Goal: Task Accomplishment & Management: Manage account settings

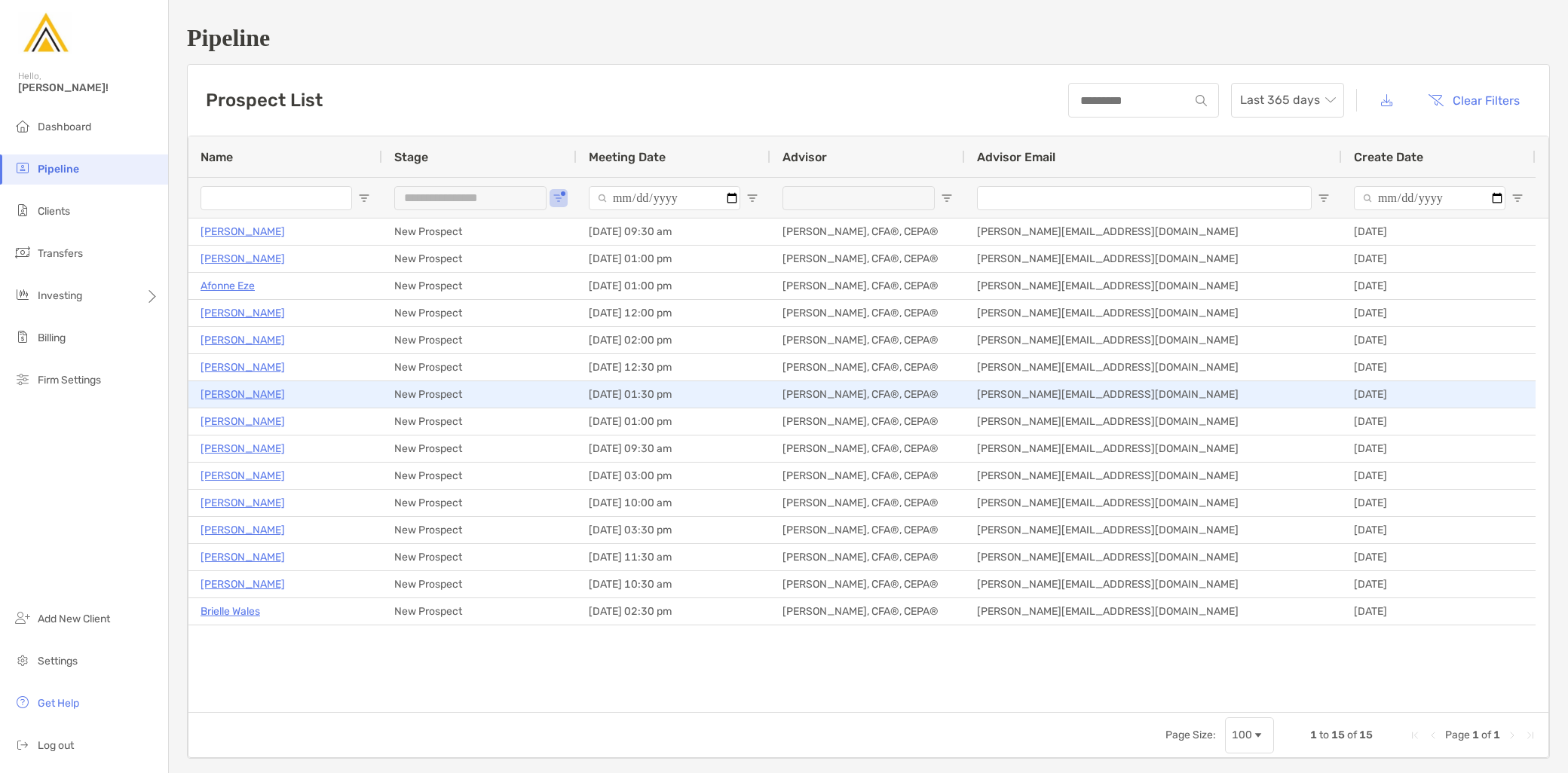
click at [251, 392] on p "Skyler Gehringer" at bounding box center [243, 395] width 85 height 19
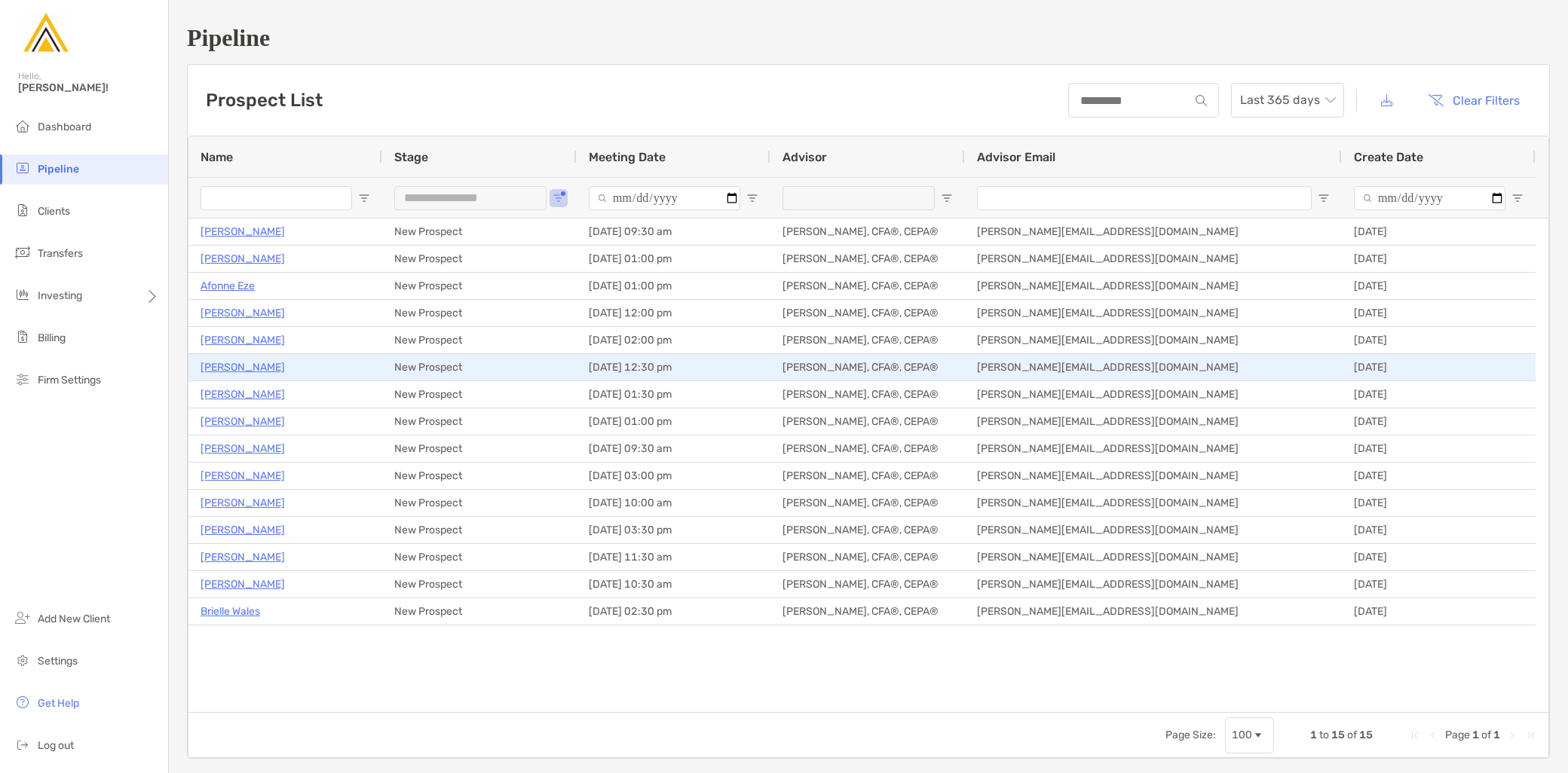
click at [244, 365] on p "[PERSON_NAME]" at bounding box center [243, 367] width 85 height 19
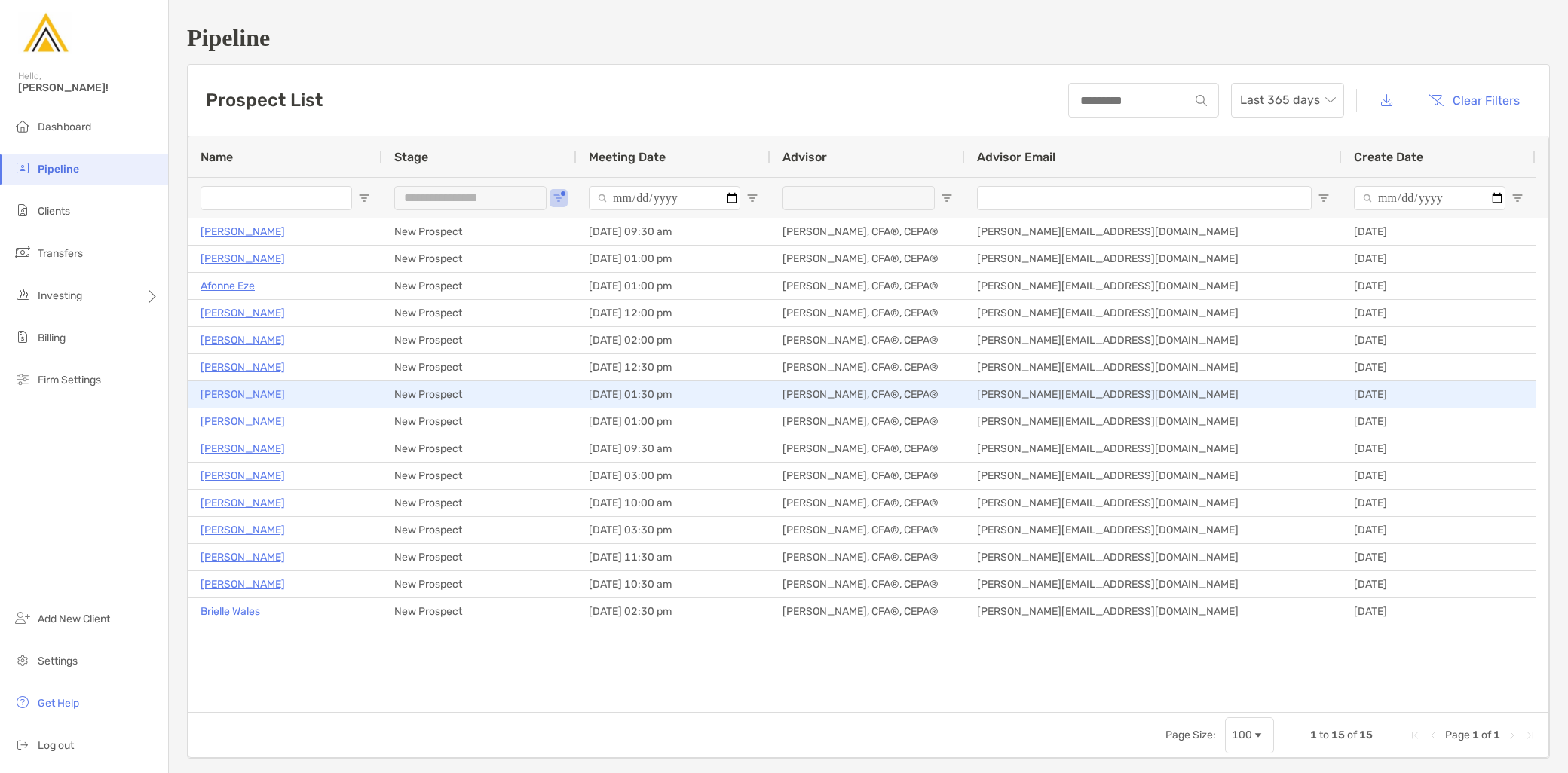
click at [256, 389] on p "[PERSON_NAME]" at bounding box center [243, 395] width 85 height 19
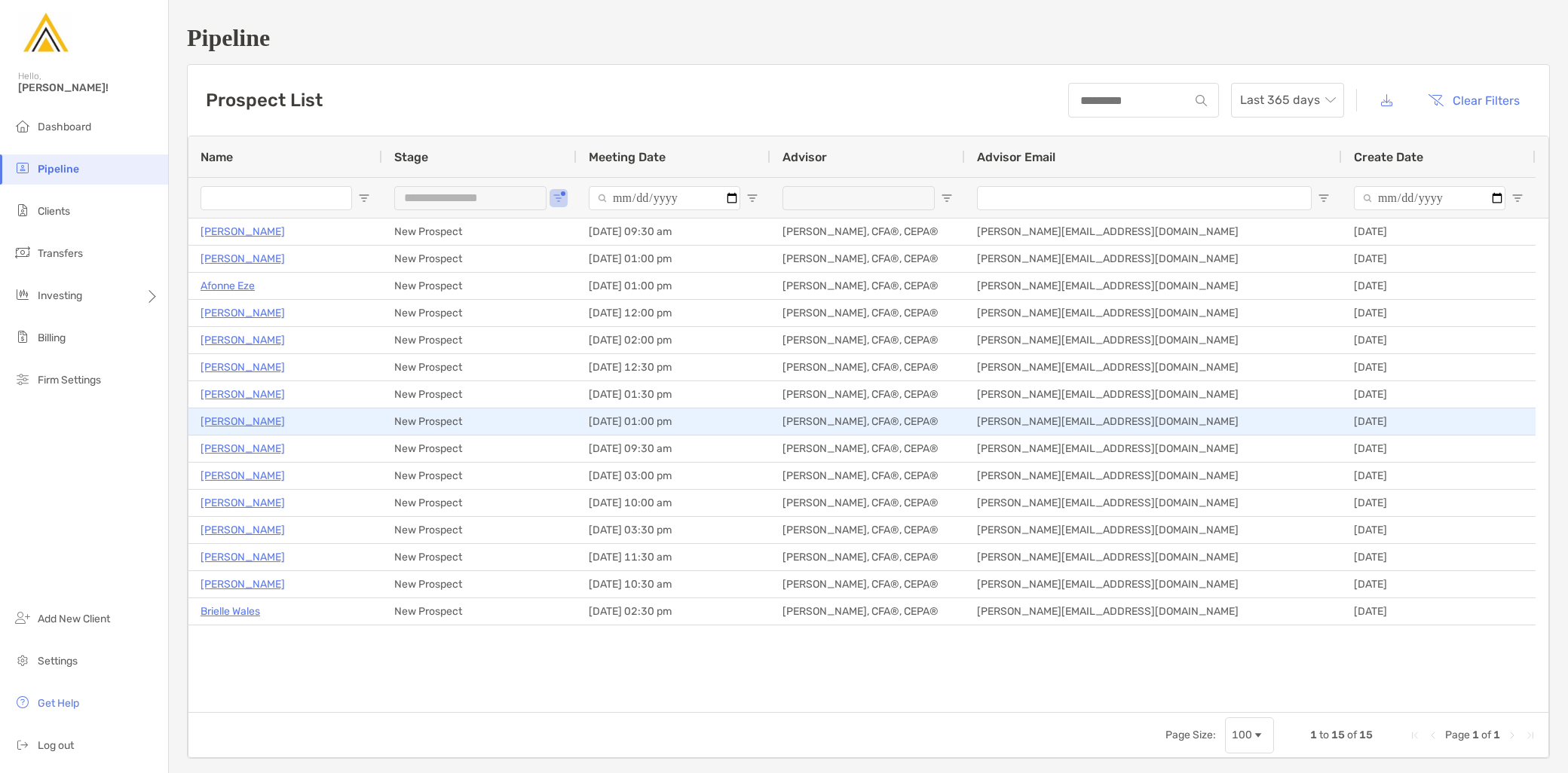
click at [251, 425] on p "Liam Golden" at bounding box center [243, 422] width 85 height 19
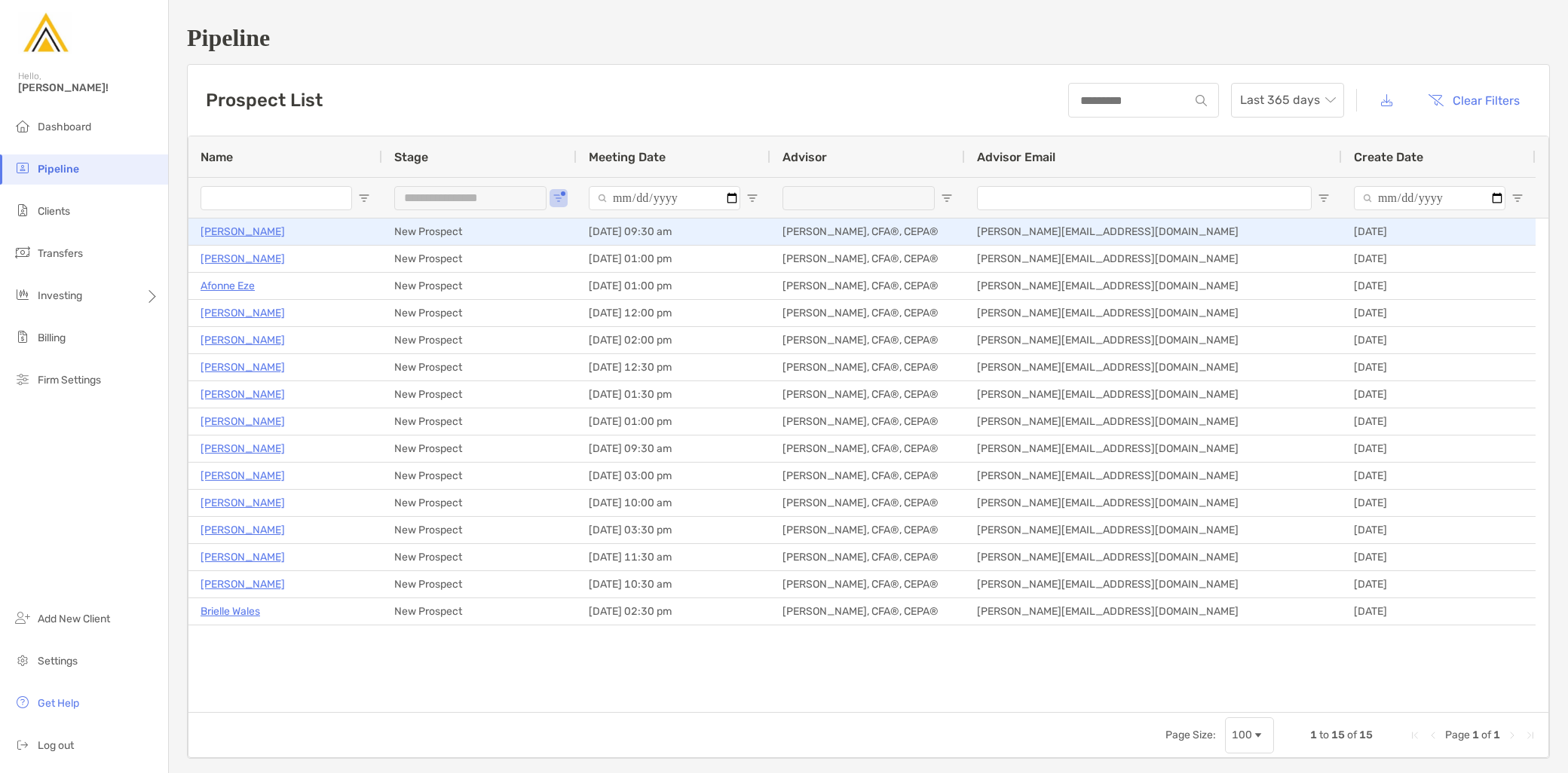
click at [251, 233] on p "Caroline Tobin" at bounding box center [243, 232] width 85 height 19
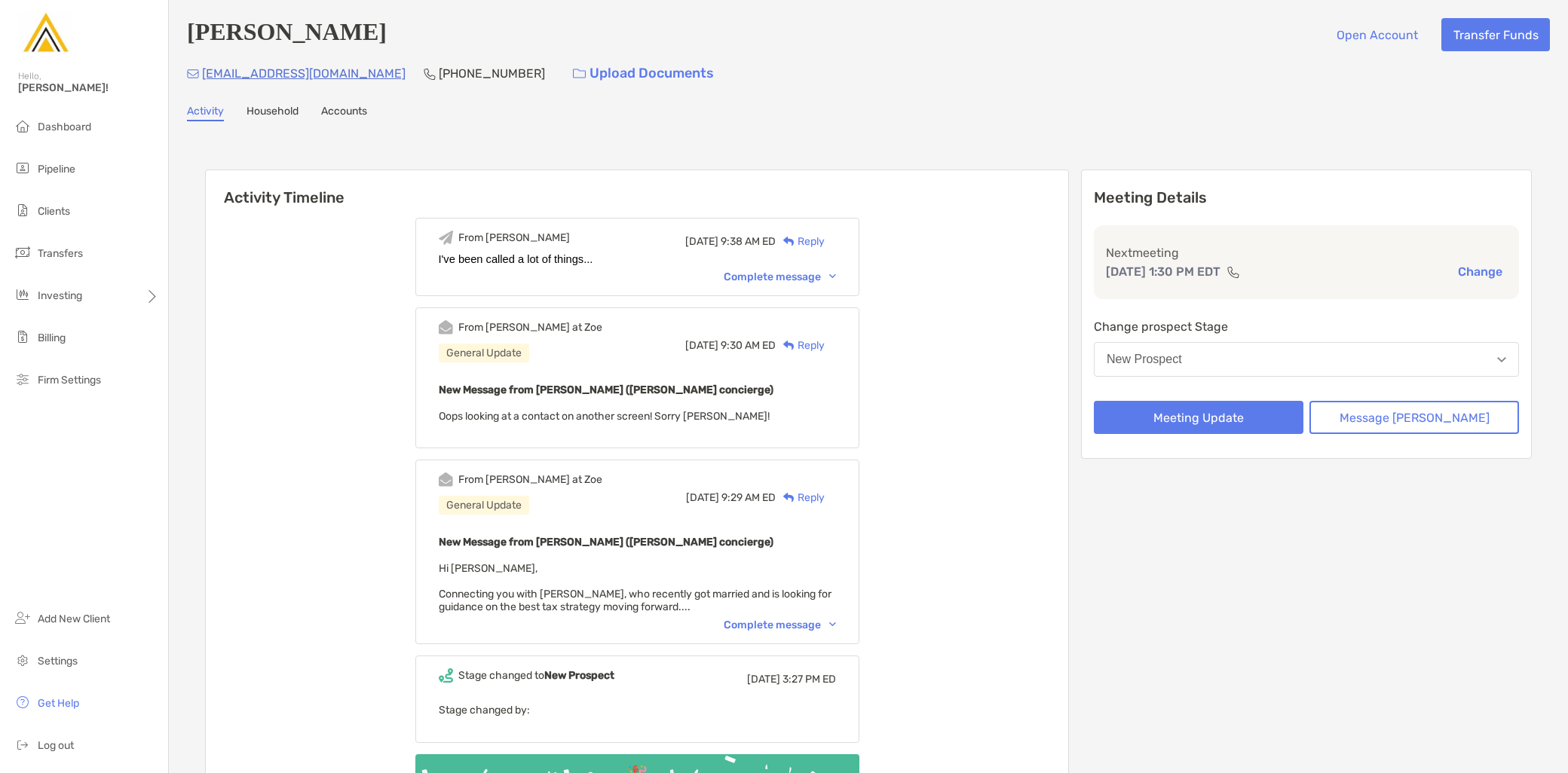
click at [783, 619] on div "Complete message" at bounding box center [780, 625] width 113 height 13
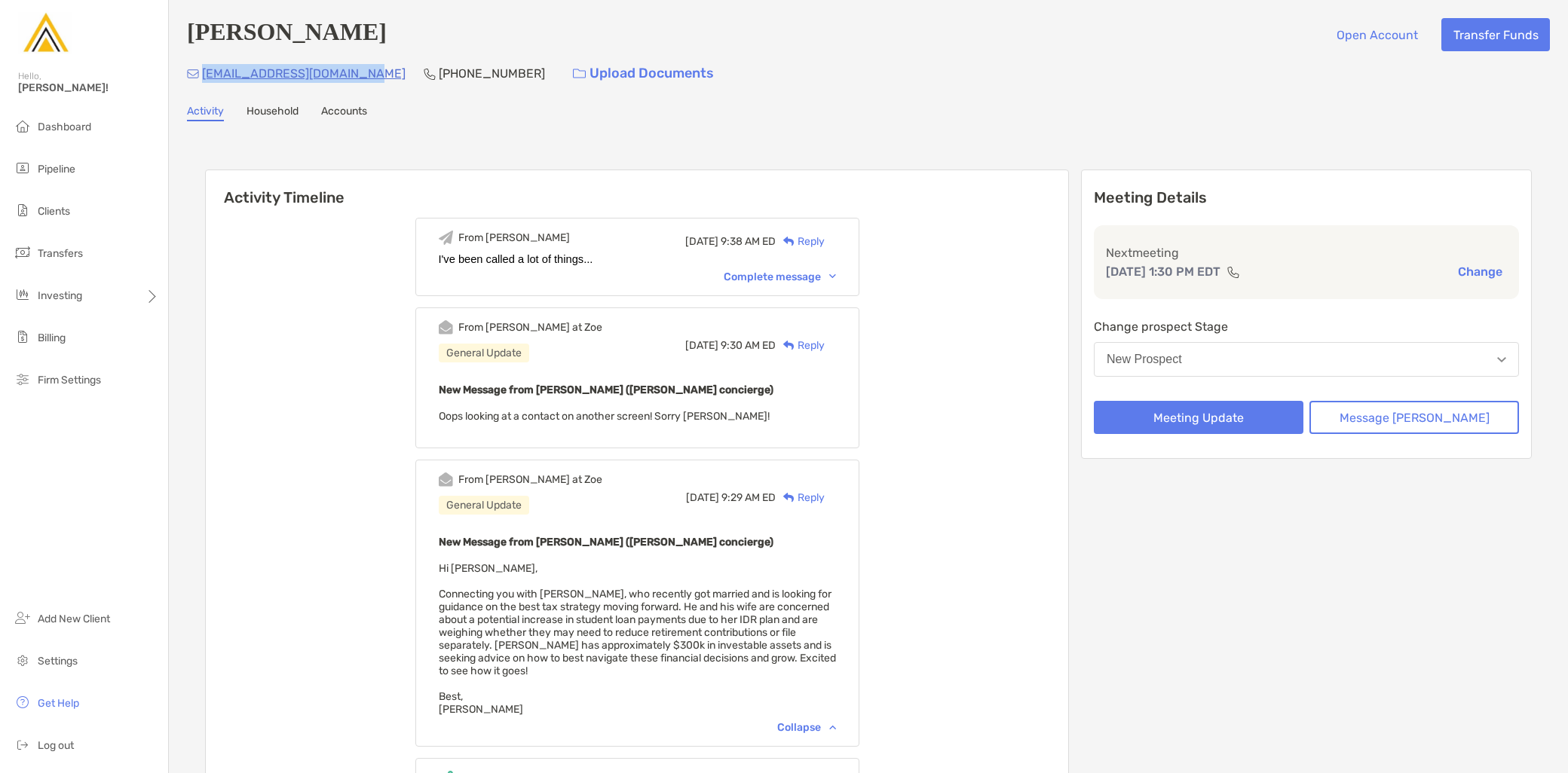
drag, startPoint x: 362, startPoint y: 83, endPoint x: 202, endPoint y: 81, distance: 160.0
click at [202, 81] on div "skylergehringer@gmail.com (973) 461-3536 Upload Documents" at bounding box center [868, 73] width 1363 height 33
copy p "skylergehringer@gmail.com"
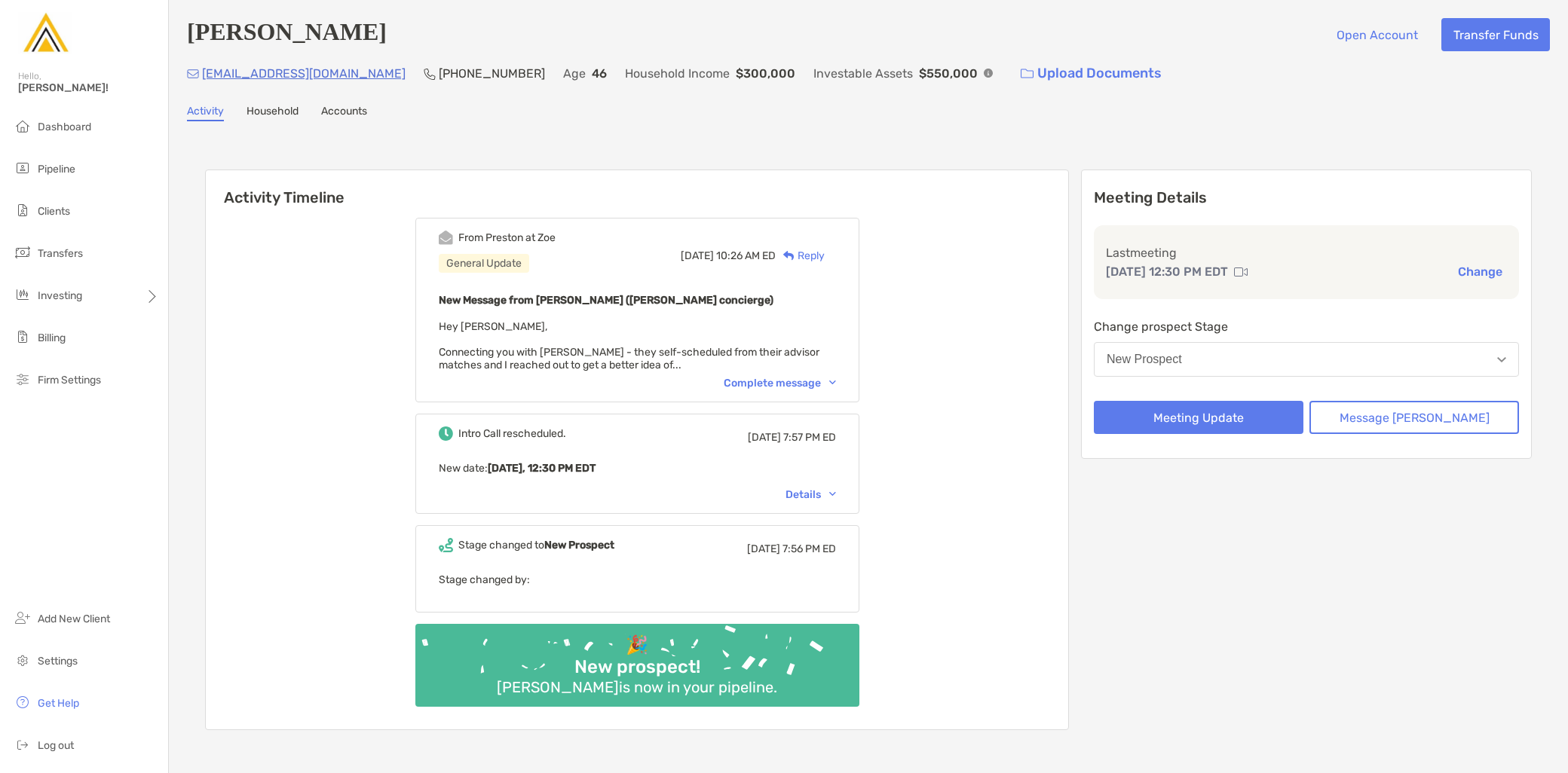
click at [1309, 359] on button "New Prospect" at bounding box center [1306, 360] width 425 height 35
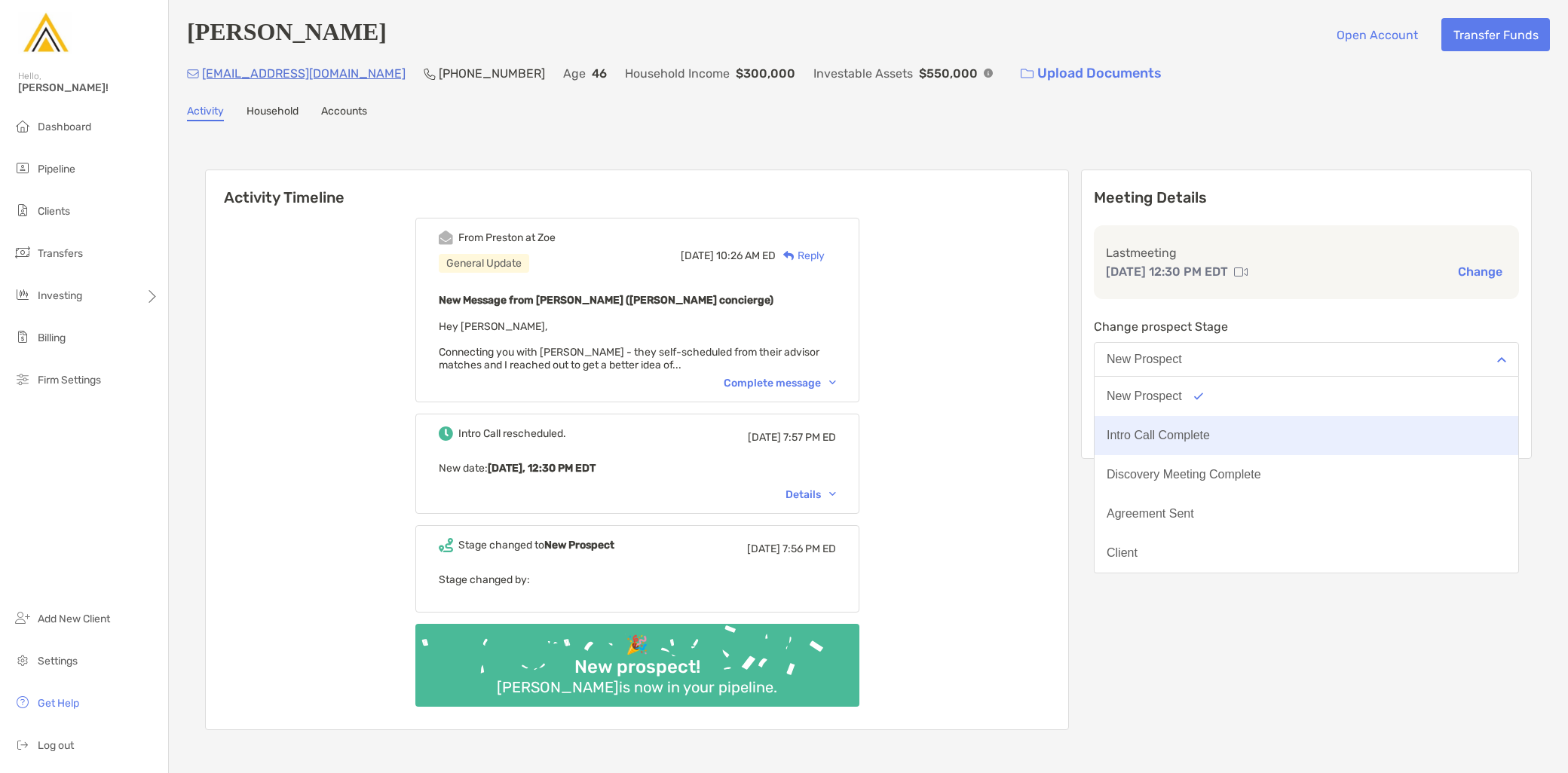
click at [1254, 436] on button "Intro Call Complete" at bounding box center [1307, 436] width 424 height 40
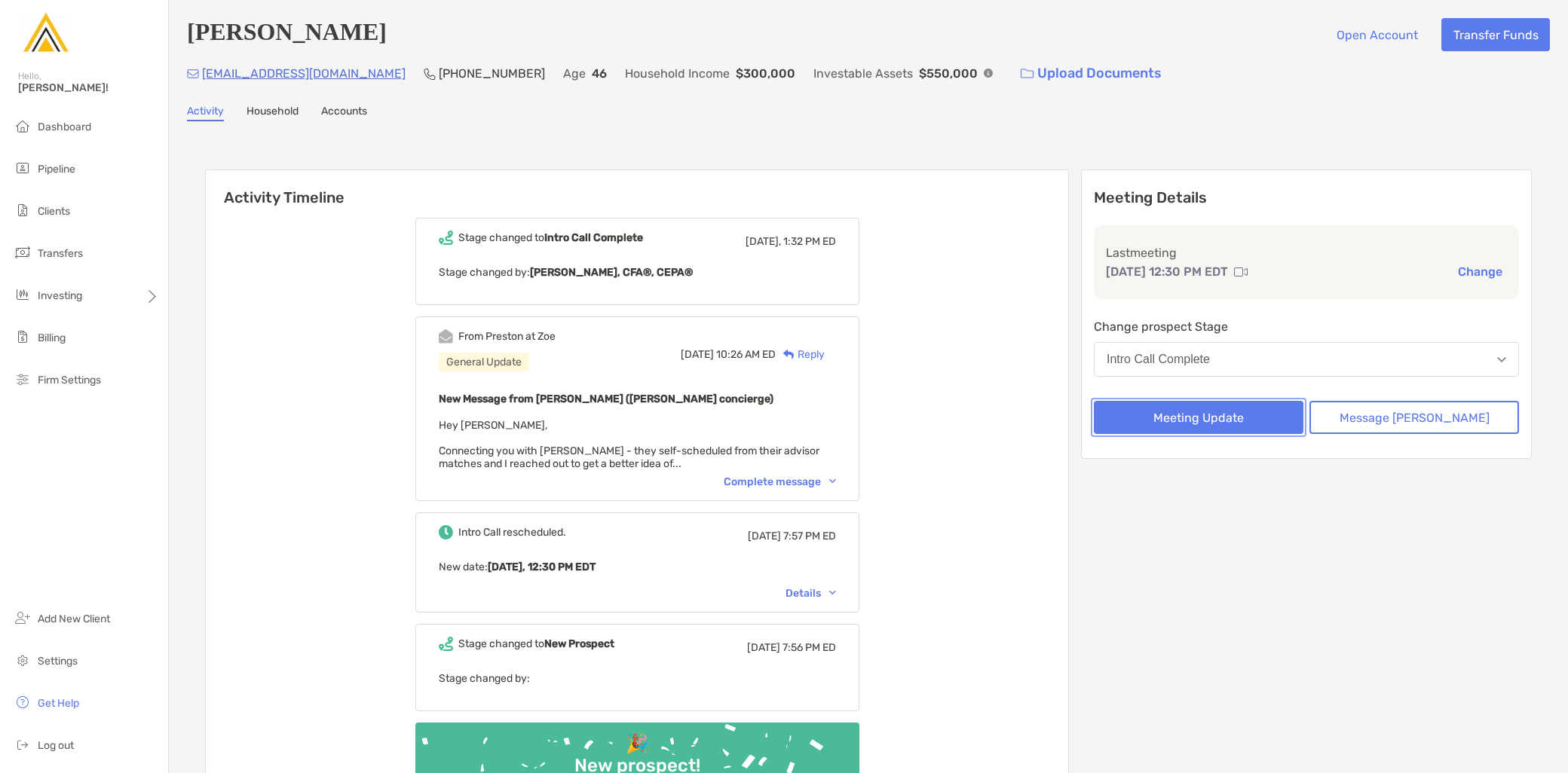
click at [1201, 424] on button "Meeting Update" at bounding box center [1198, 417] width 209 height 33
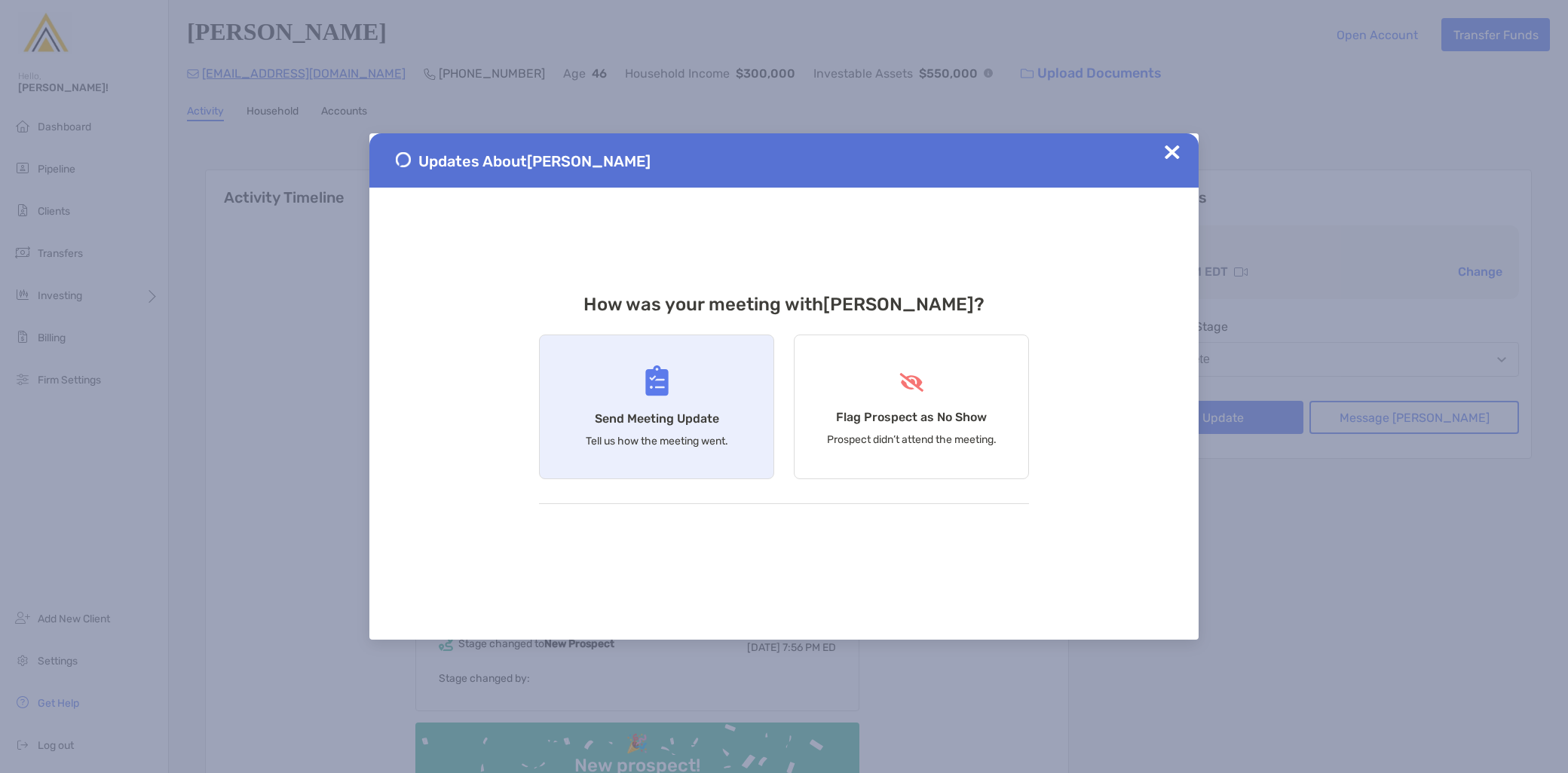
click at [620, 410] on div "Send Meeting Update Tell us how the meeting went." at bounding box center [656, 407] width 235 height 145
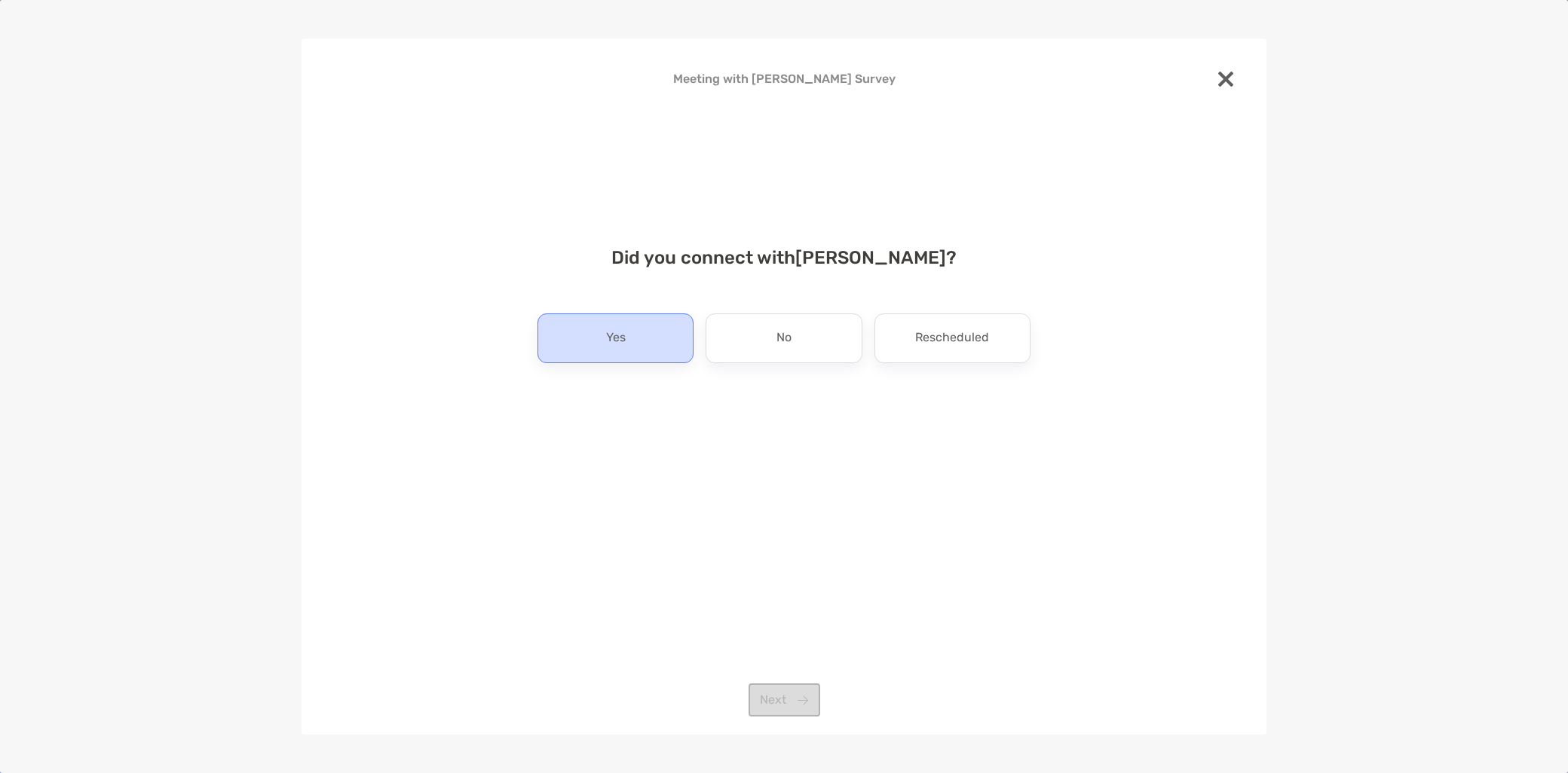
click at [626, 351] on div "Yes" at bounding box center [616, 338] width 156 height 50
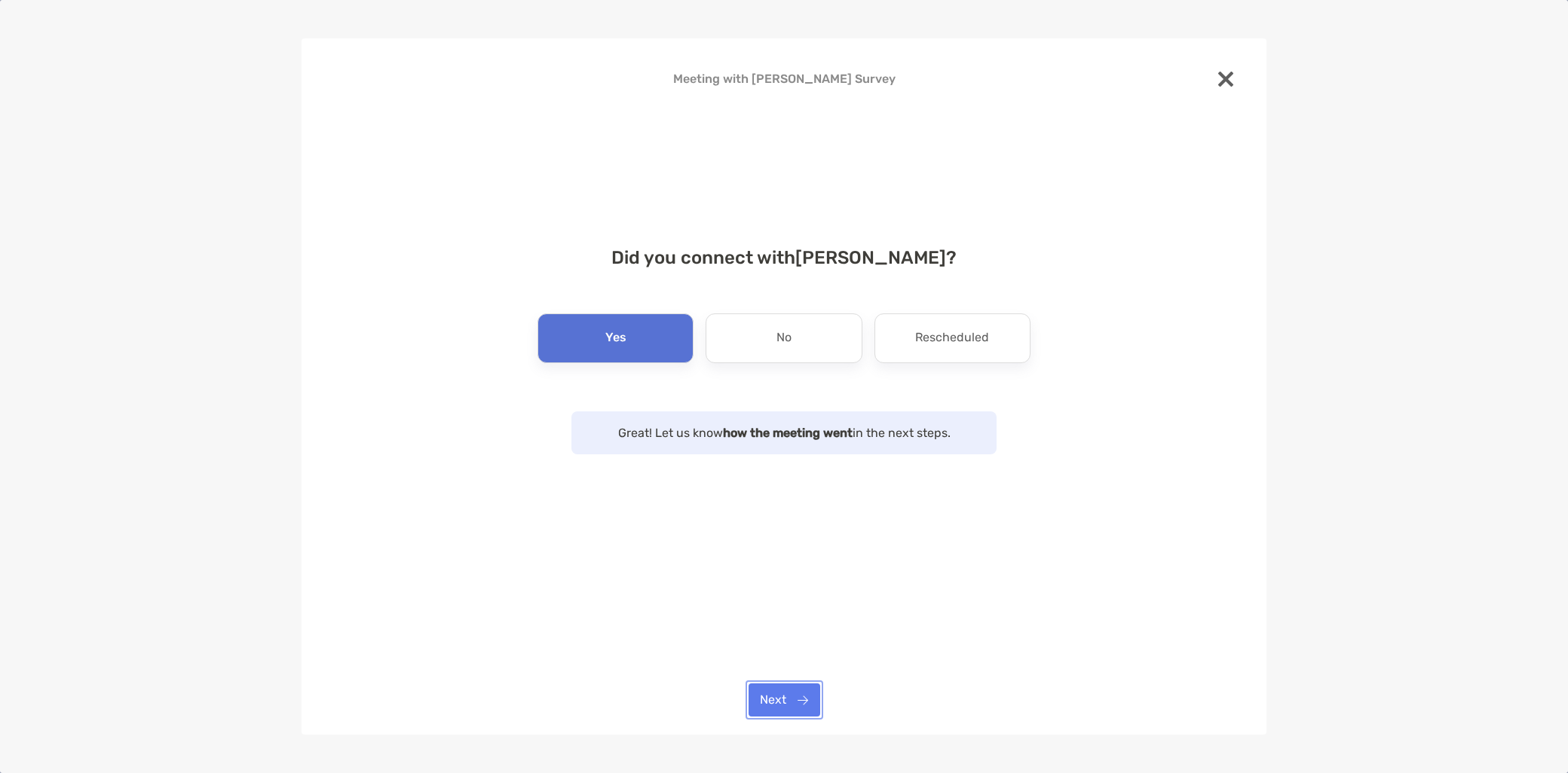
click at [801, 700] on button "Next" at bounding box center [784, 700] width 71 height 33
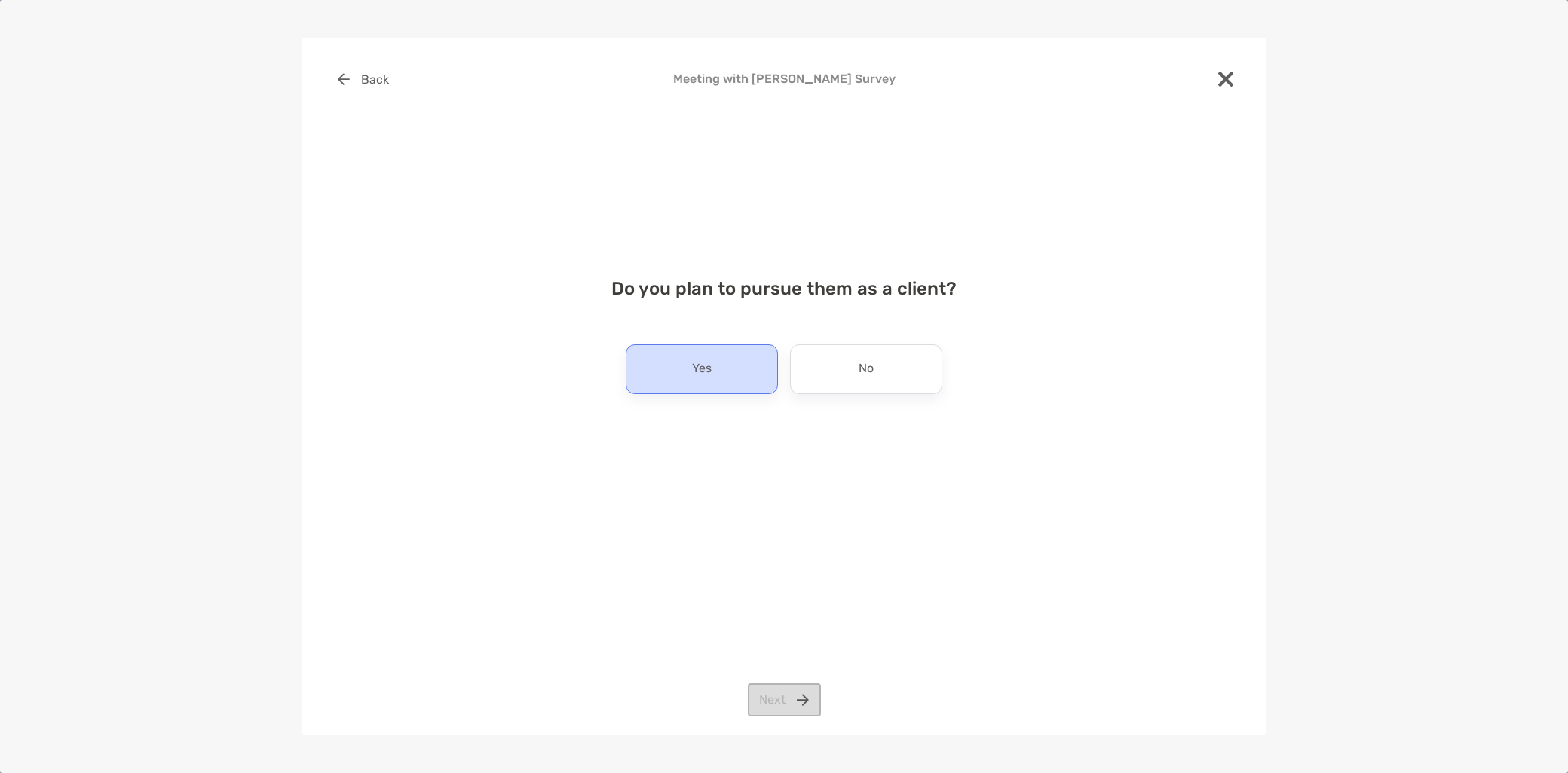
click at [727, 361] on div "Yes" at bounding box center [702, 369] width 152 height 50
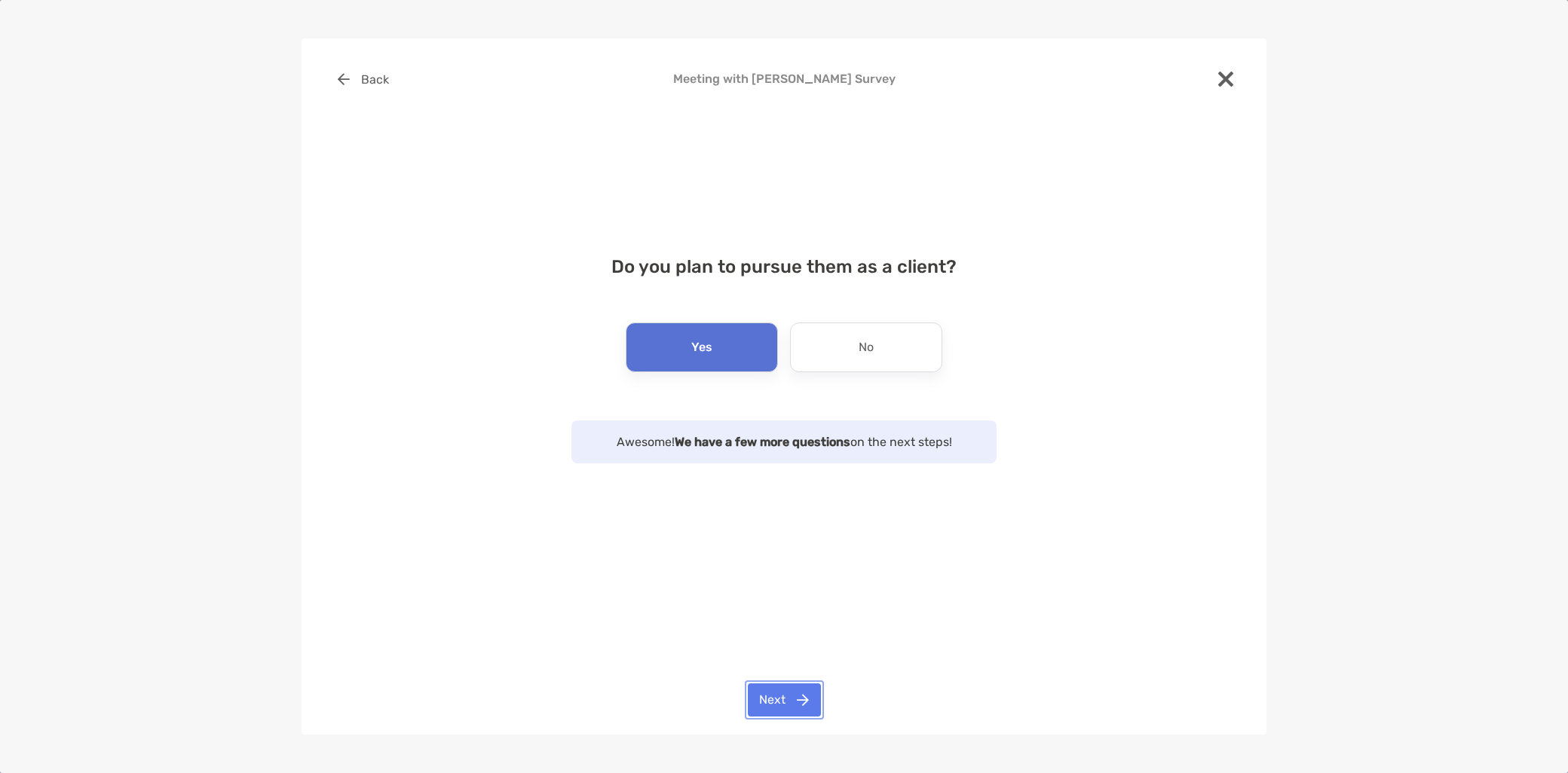
click at [780, 692] on button "Next" at bounding box center [784, 700] width 73 height 33
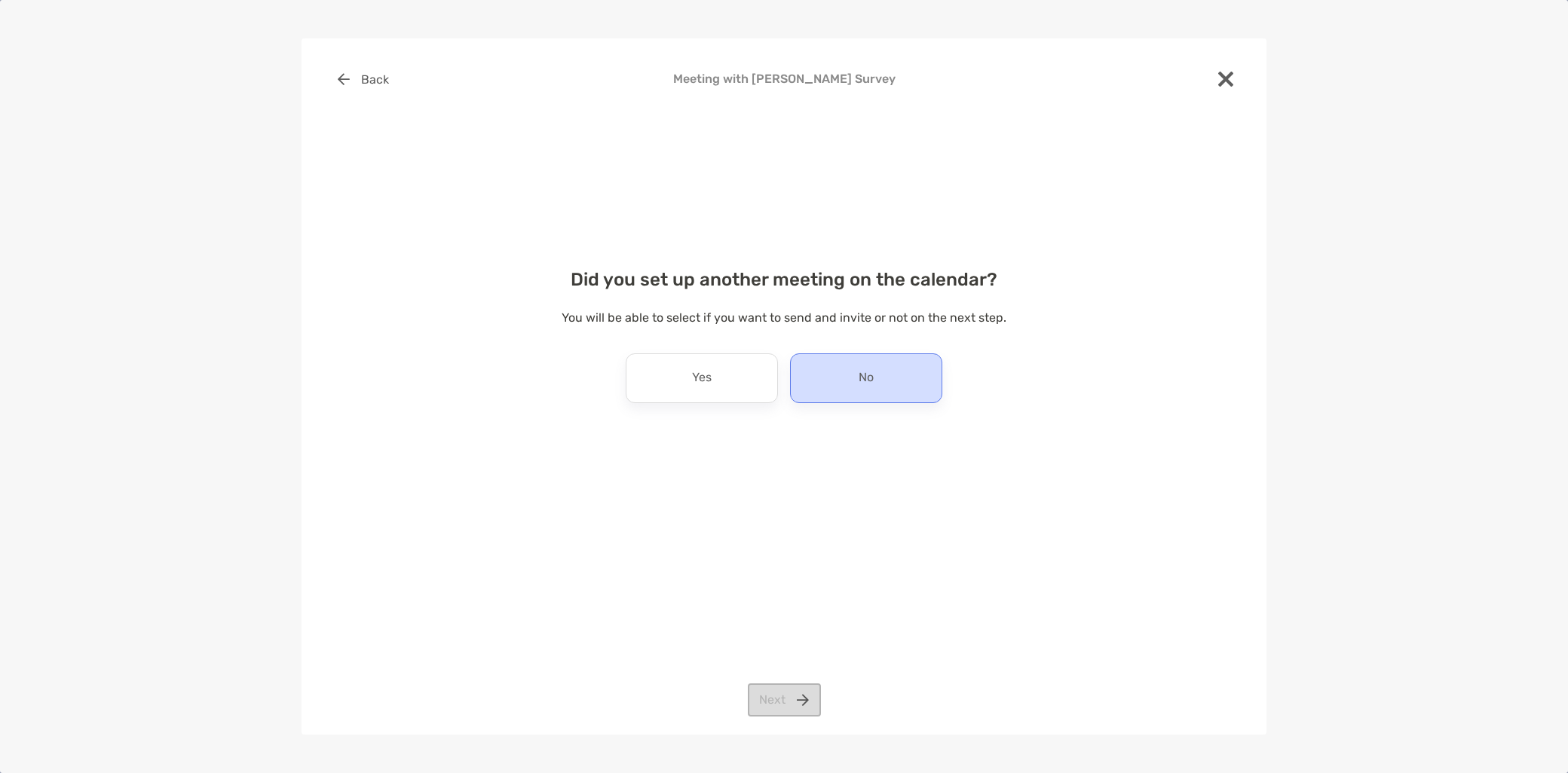
click at [880, 389] on div "No" at bounding box center [866, 379] width 152 height 50
click at [778, 700] on button "Next" at bounding box center [784, 700] width 73 height 33
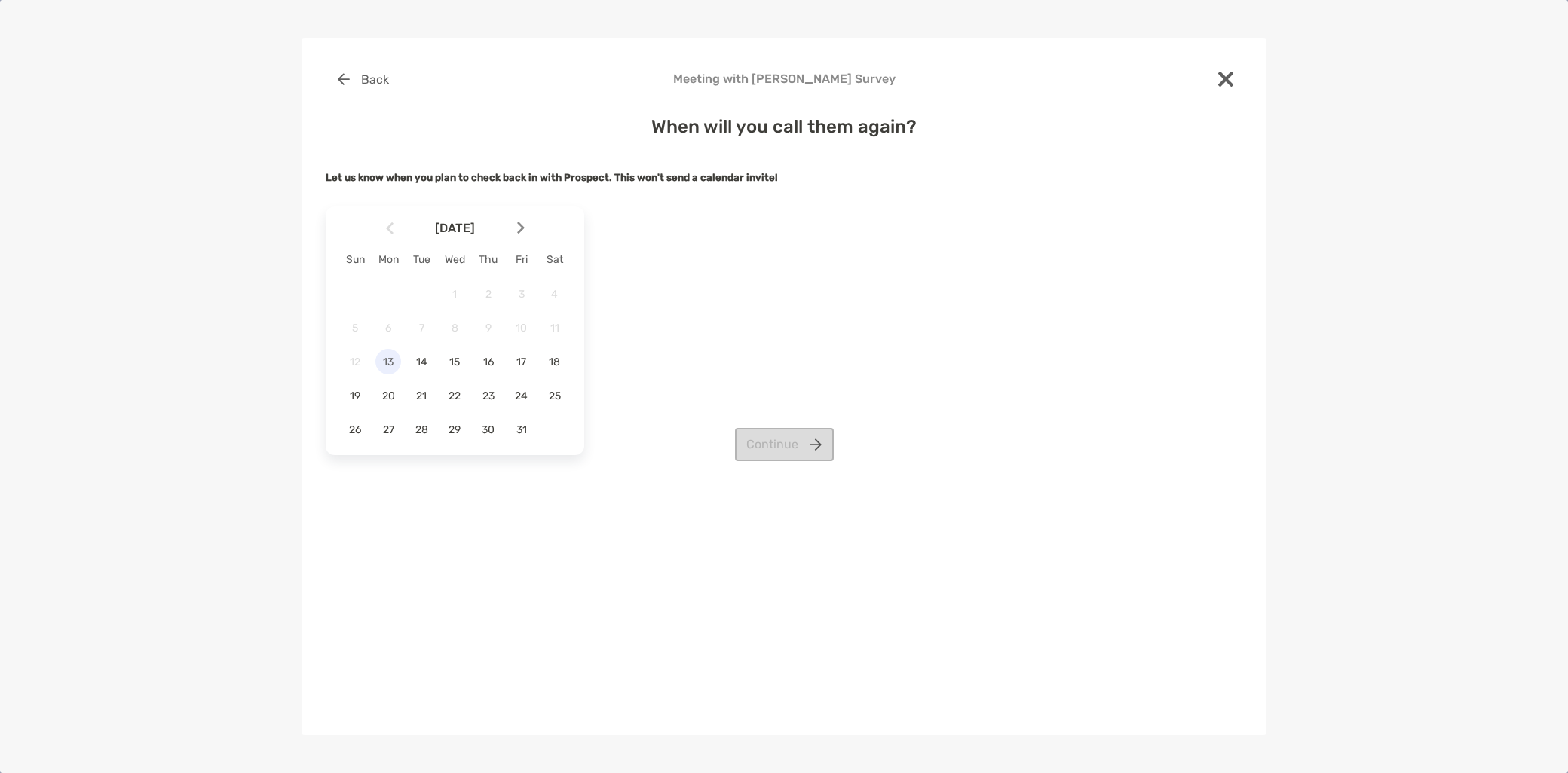
click at [383, 363] on span "13" at bounding box center [387, 361] width 26 height 13
click at [780, 448] on button "Continue" at bounding box center [784, 444] width 98 height 33
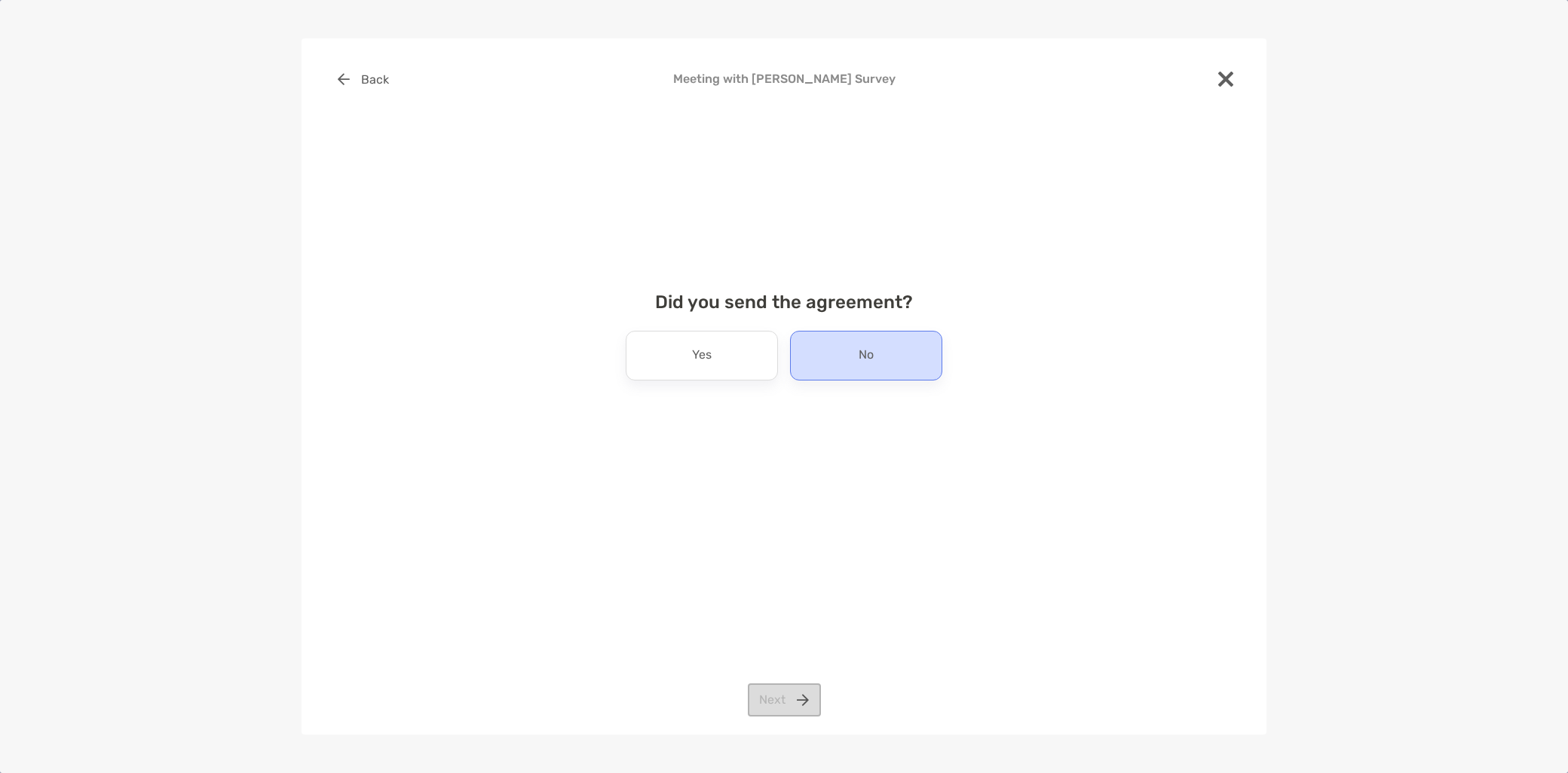
click at [849, 347] on div "No" at bounding box center [866, 356] width 152 height 50
click at [788, 704] on button "Next" at bounding box center [784, 700] width 73 height 33
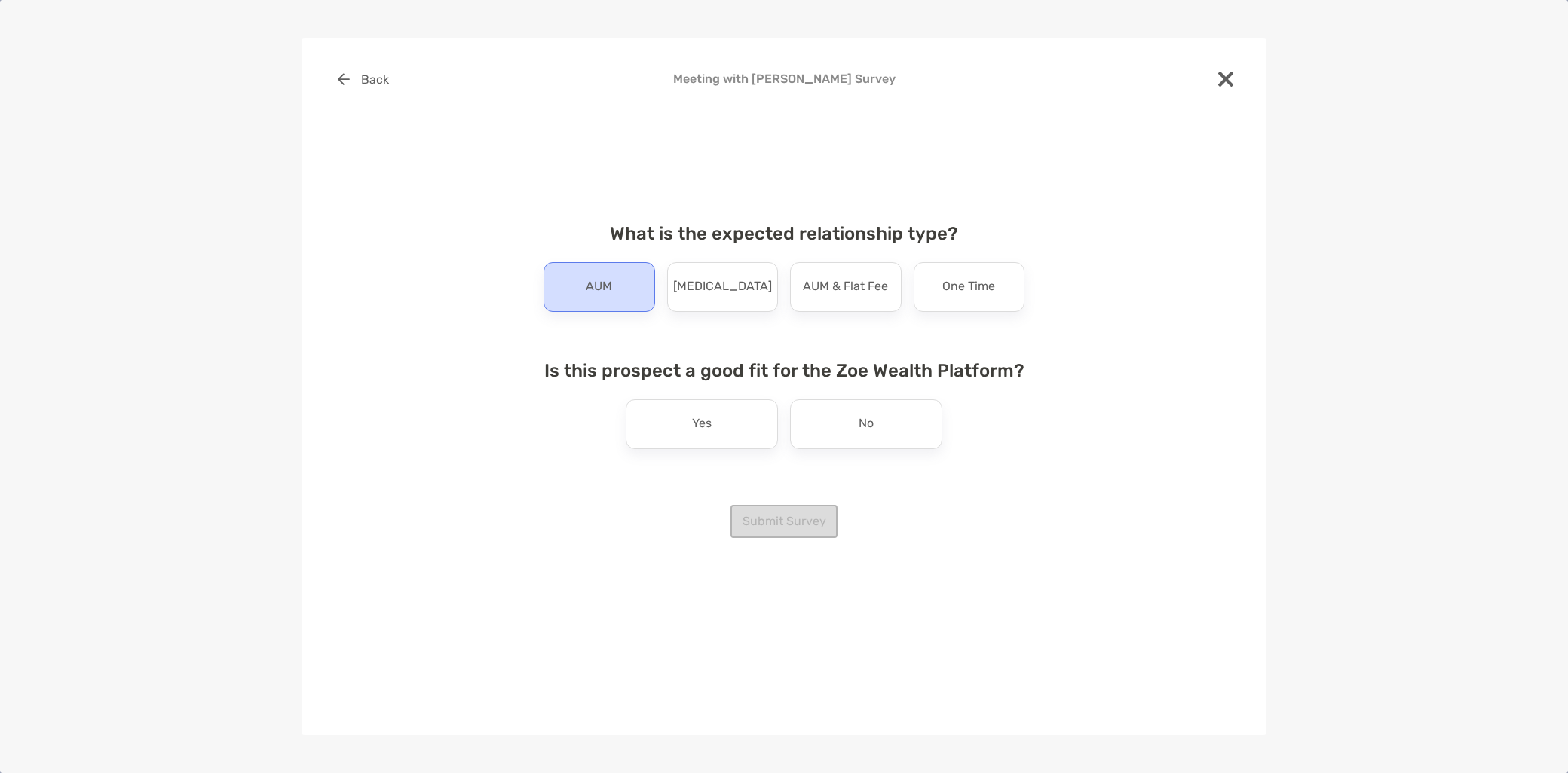
click at [576, 296] on div "AUM" at bounding box center [599, 287] width 112 height 50
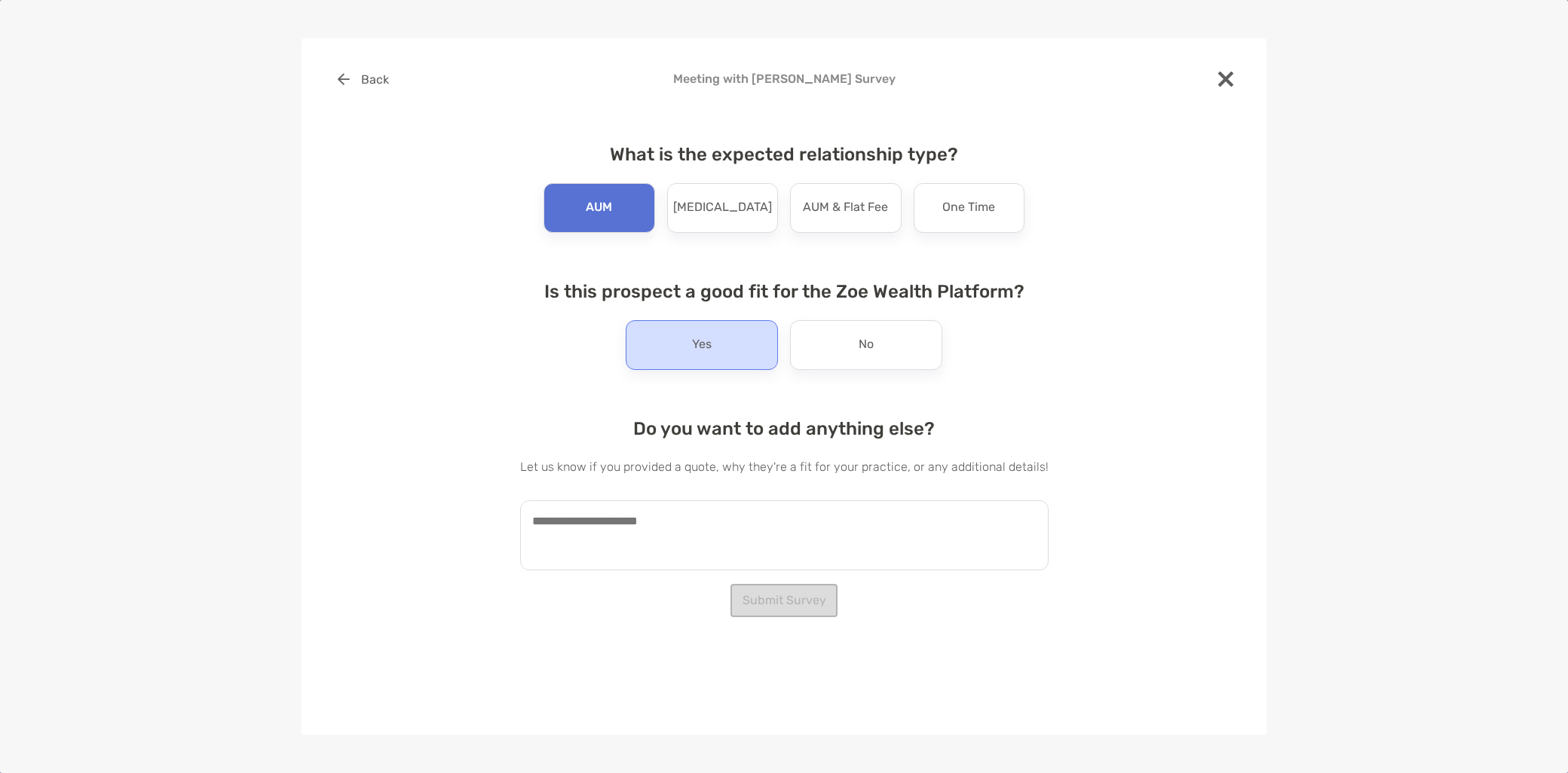
click at [683, 343] on div "Yes" at bounding box center [702, 345] width 152 height 50
click at [607, 530] on textarea at bounding box center [784, 535] width 528 height 70
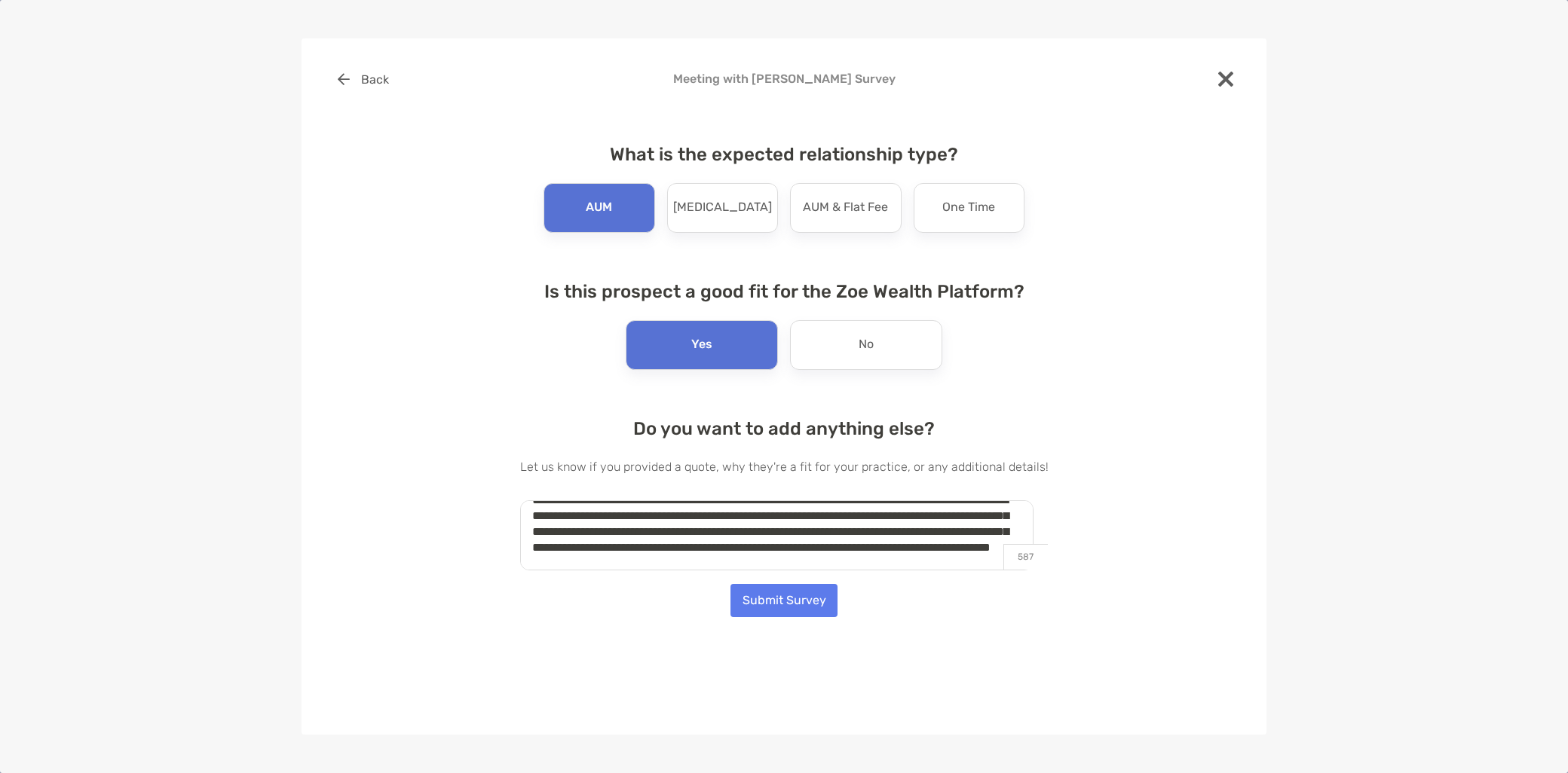
scroll to position [38, 0]
type textarea "**********"
click at [809, 594] on button "Submit Survey" at bounding box center [784, 600] width 107 height 33
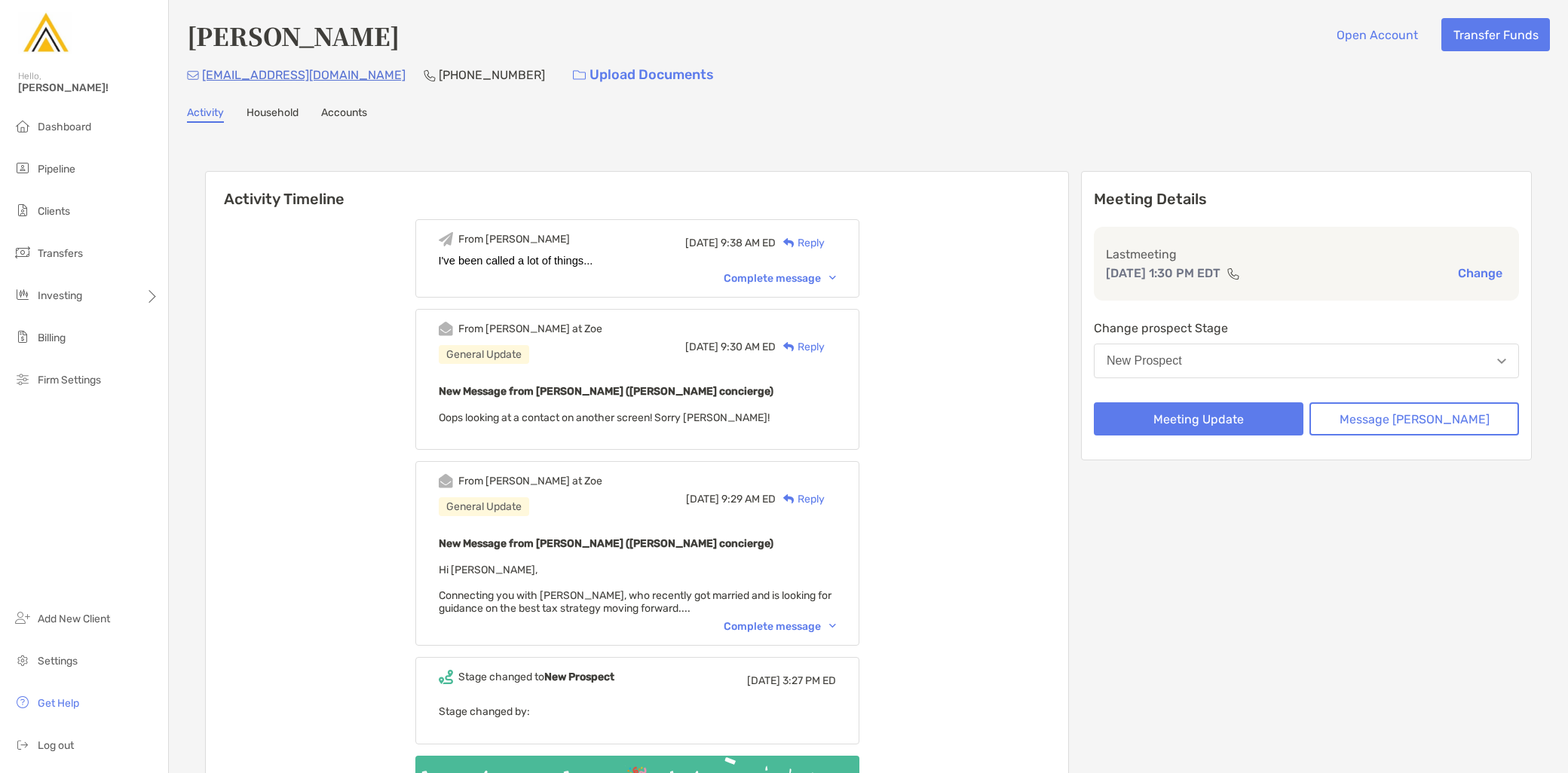
click at [1342, 353] on button "New Prospect" at bounding box center [1306, 361] width 425 height 35
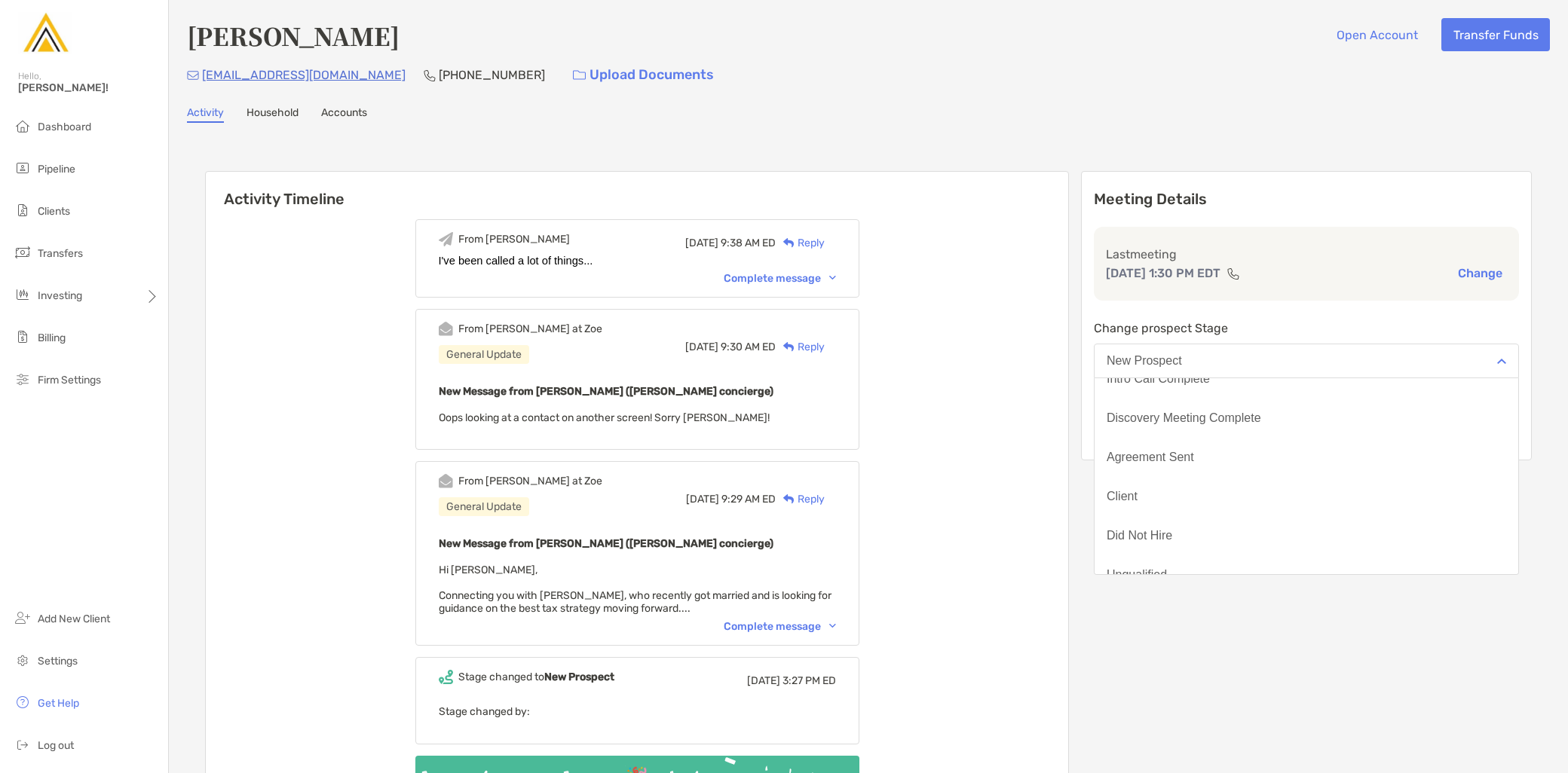
scroll to position [117, 0]
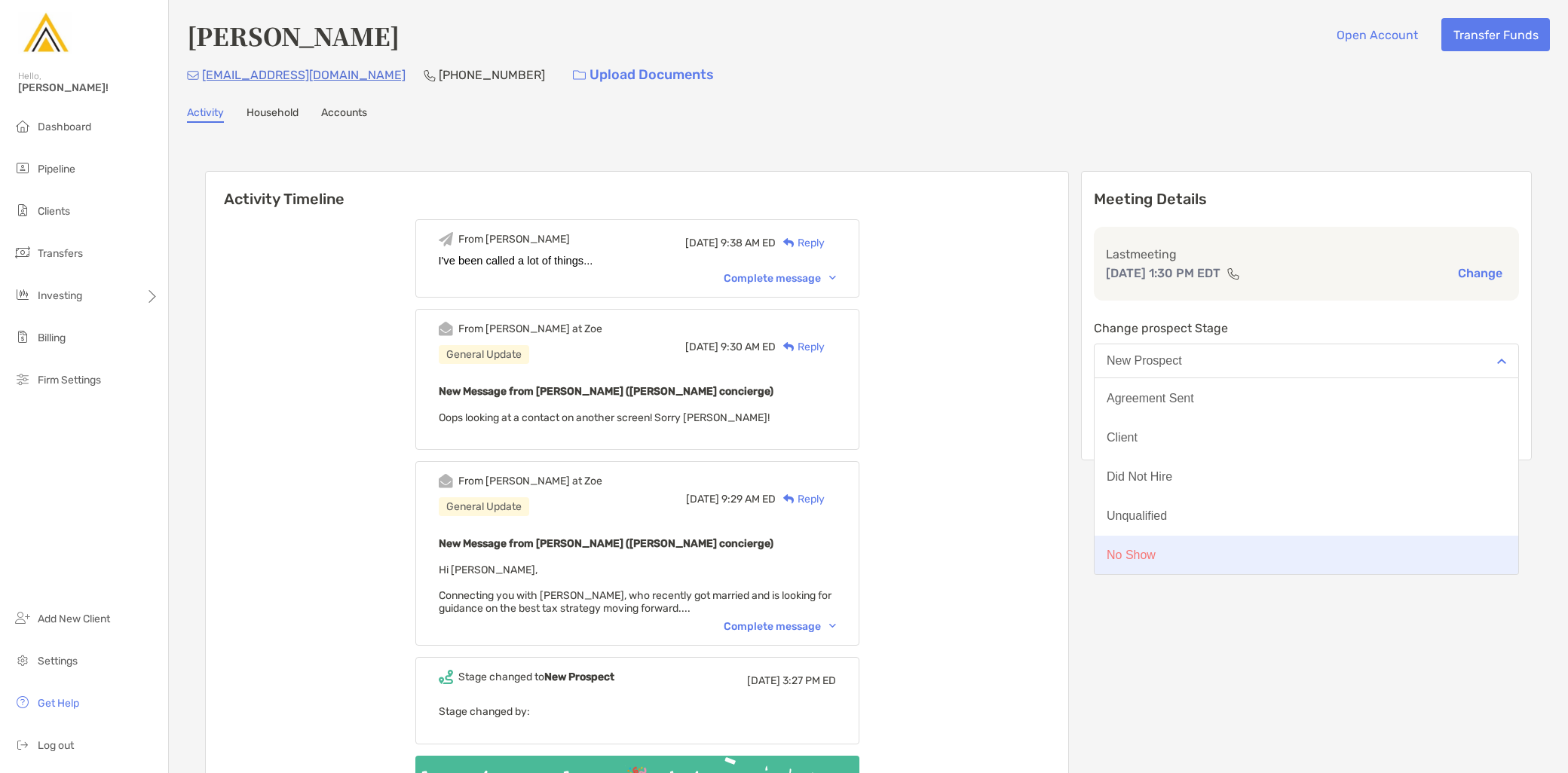
click at [1217, 553] on button "No Show" at bounding box center [1307, 555] width 424 height 40
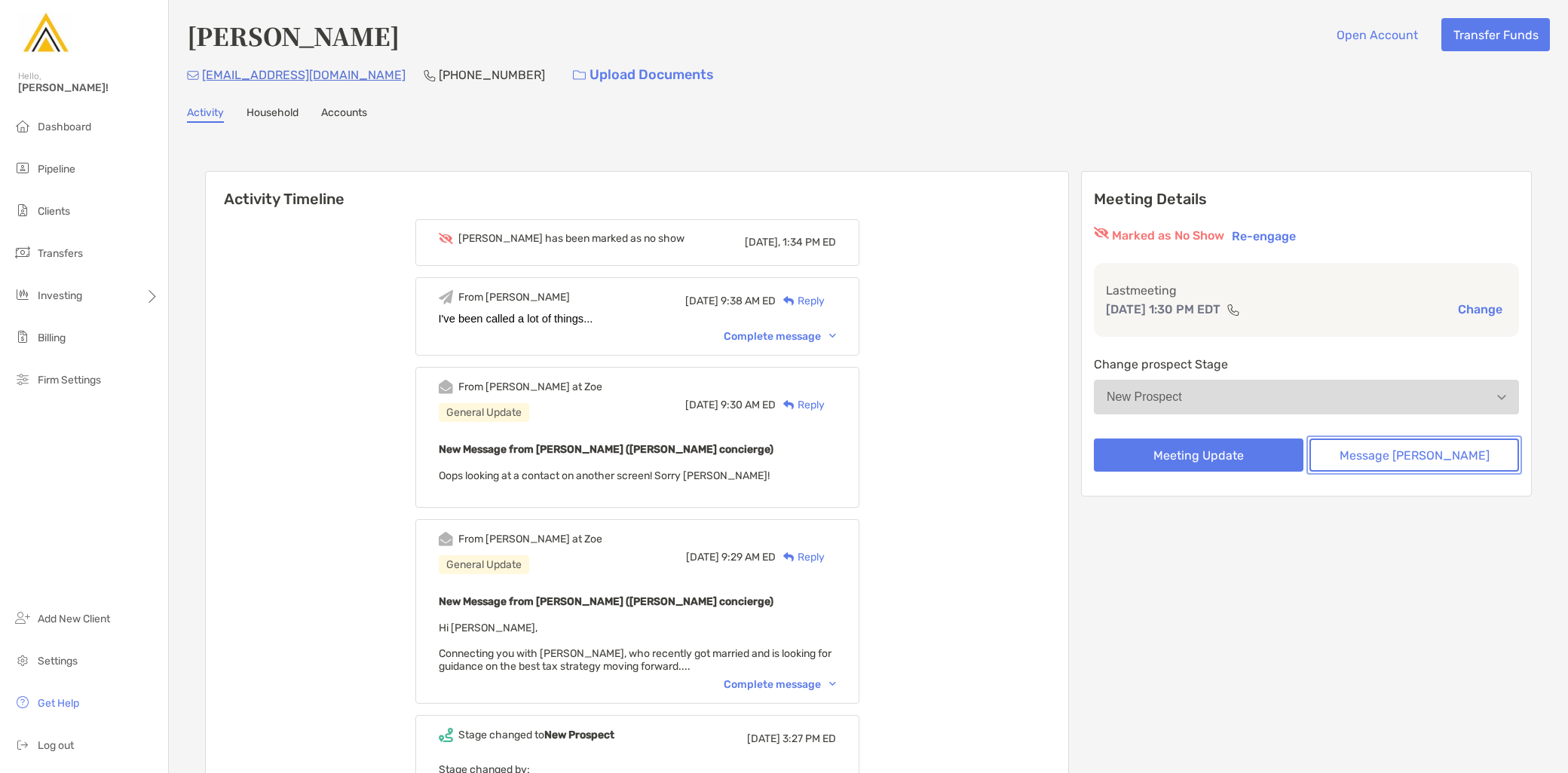
click at [1454, 456] on button "Message Zoe" at bounding box center [1414, 455] width 209 height 33
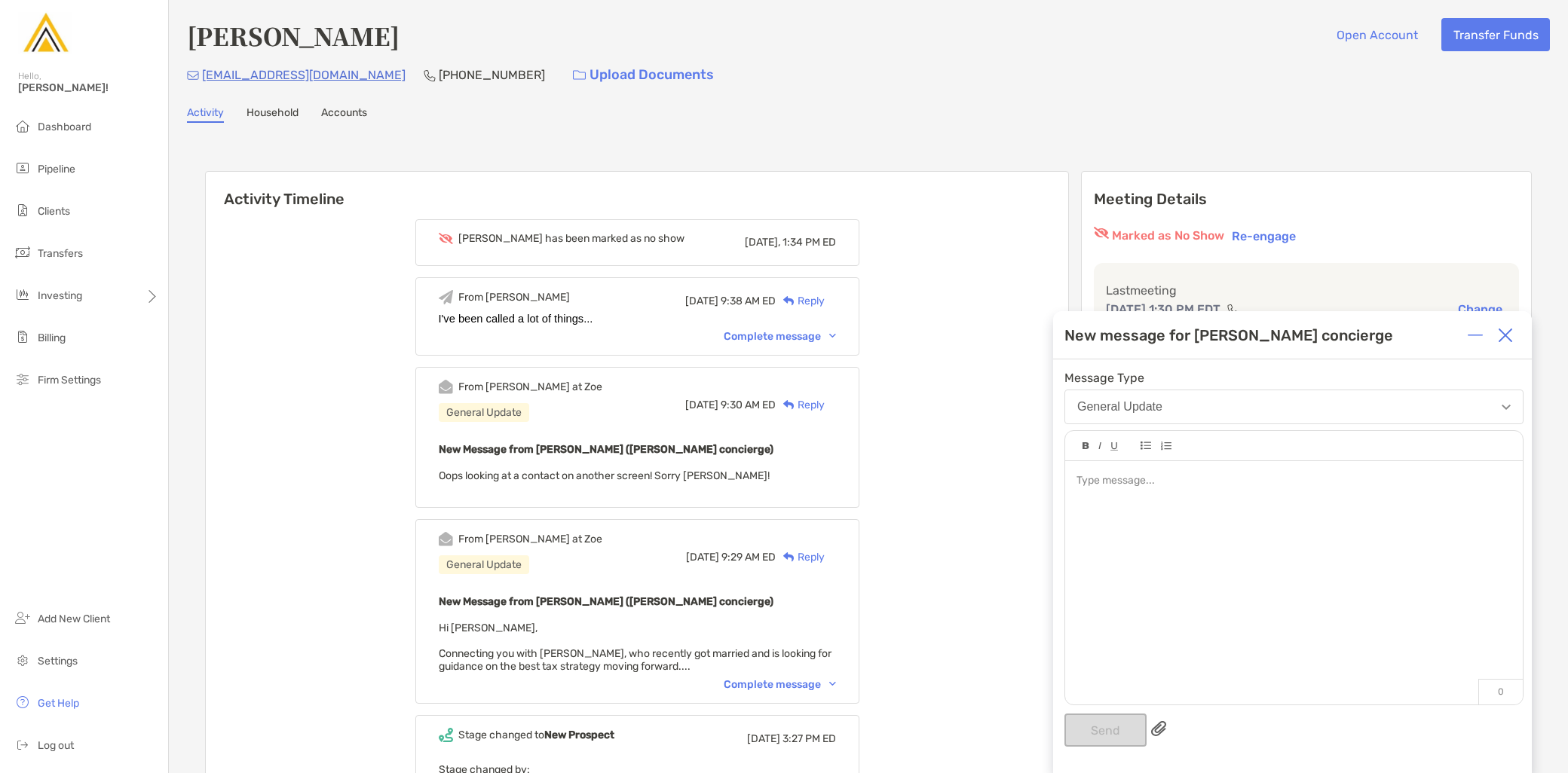
click at [1165, 543] on div at bounding box center [1293, 575] width 458 height 228
click at [1101, 718] on button "Send" at bounding box center [1104, 731] width 82 height 33
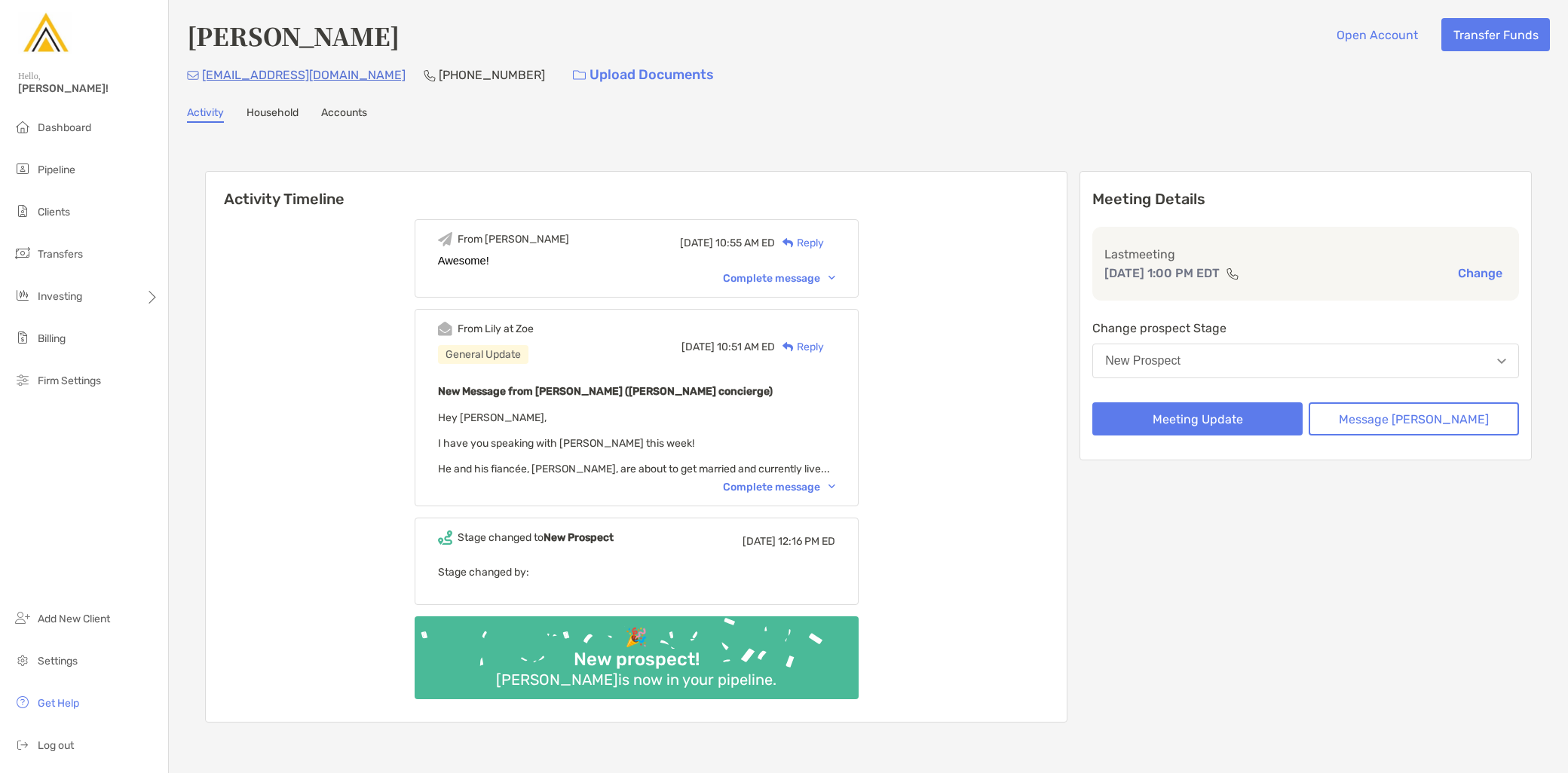
click at [1299, 365] on button "New Prospect" at bounding box center [1305, 361] width 427 height 35
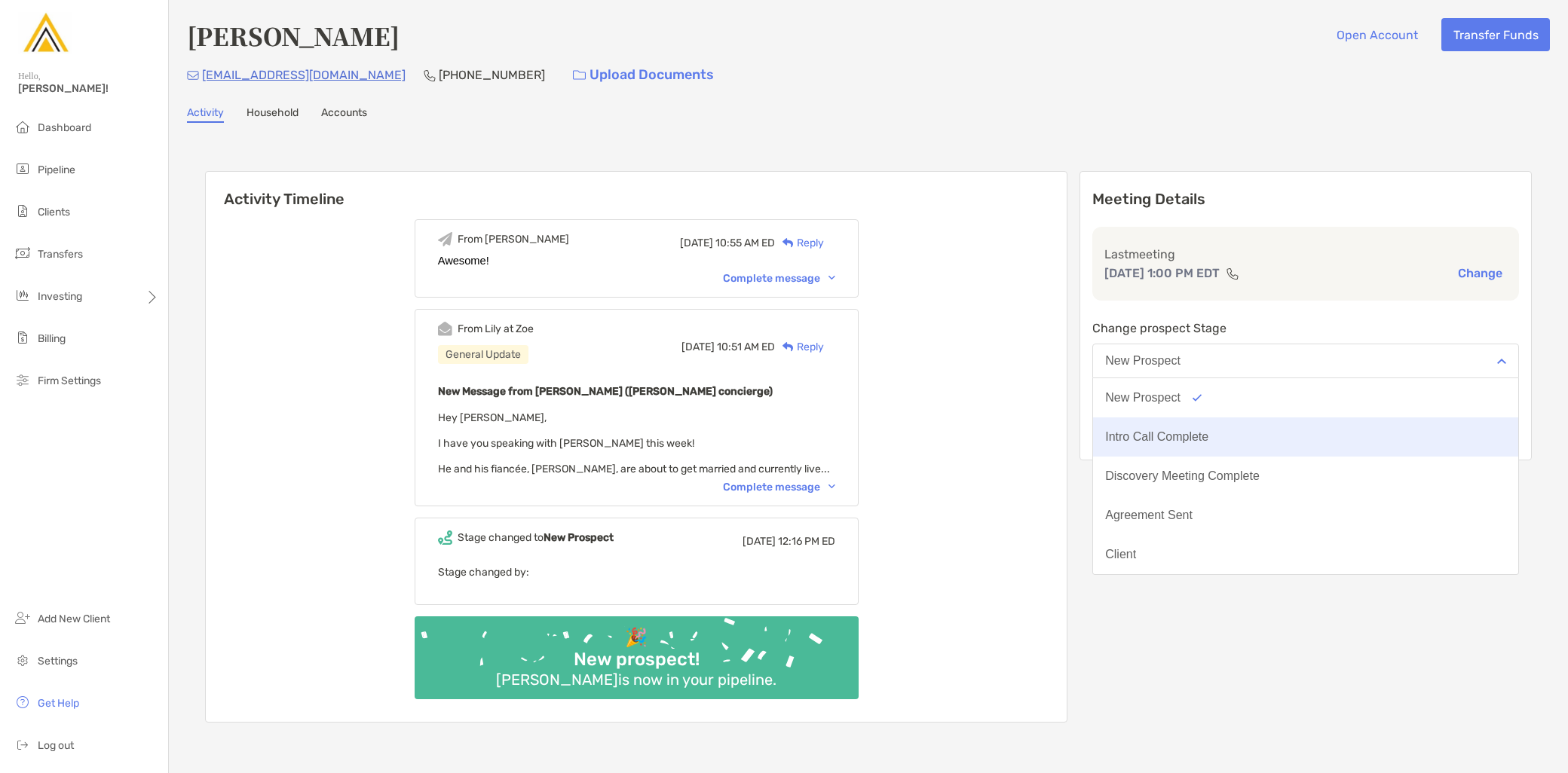
click at [1276, 441] on button "Intro Call Complete" at bounding box center [1305, 437] width 425 height 40
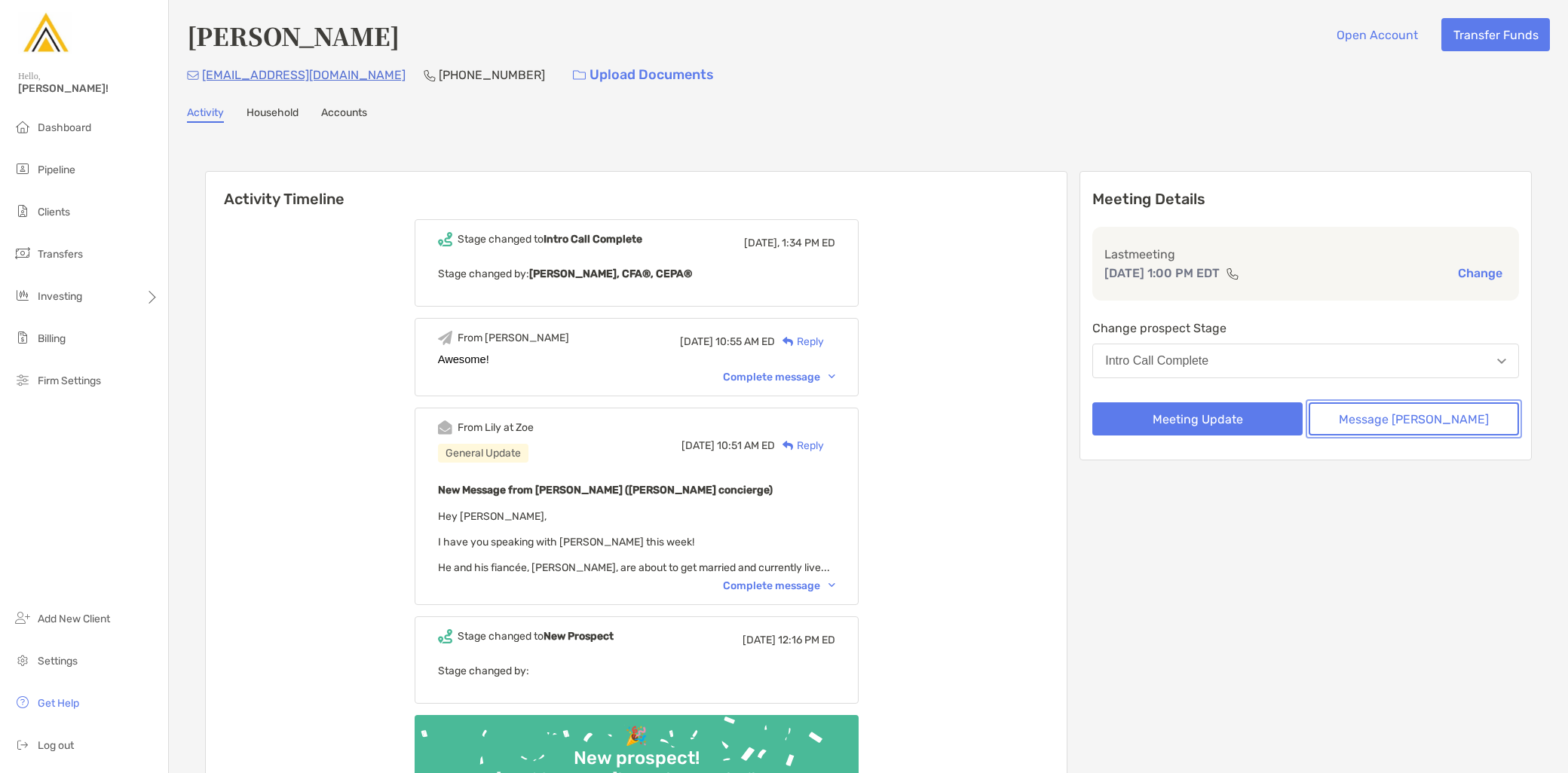
click at [1410, 423] on button "Message [PERSON_NAME]" at bounding box center [1414, 419] width 210 height 33
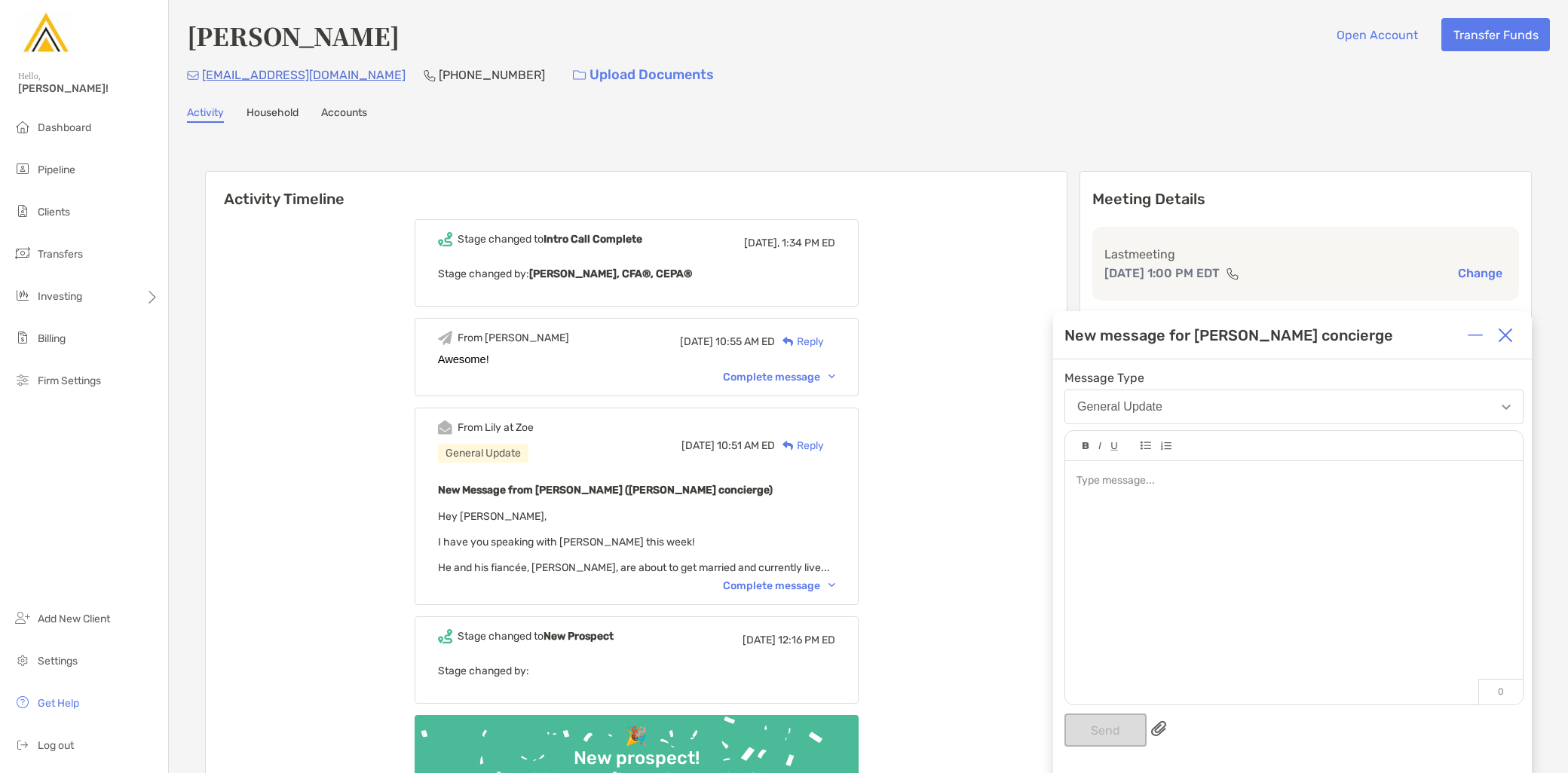
click at [1254, 532] on div at bounding box center [1293, 575] width 458 height 228
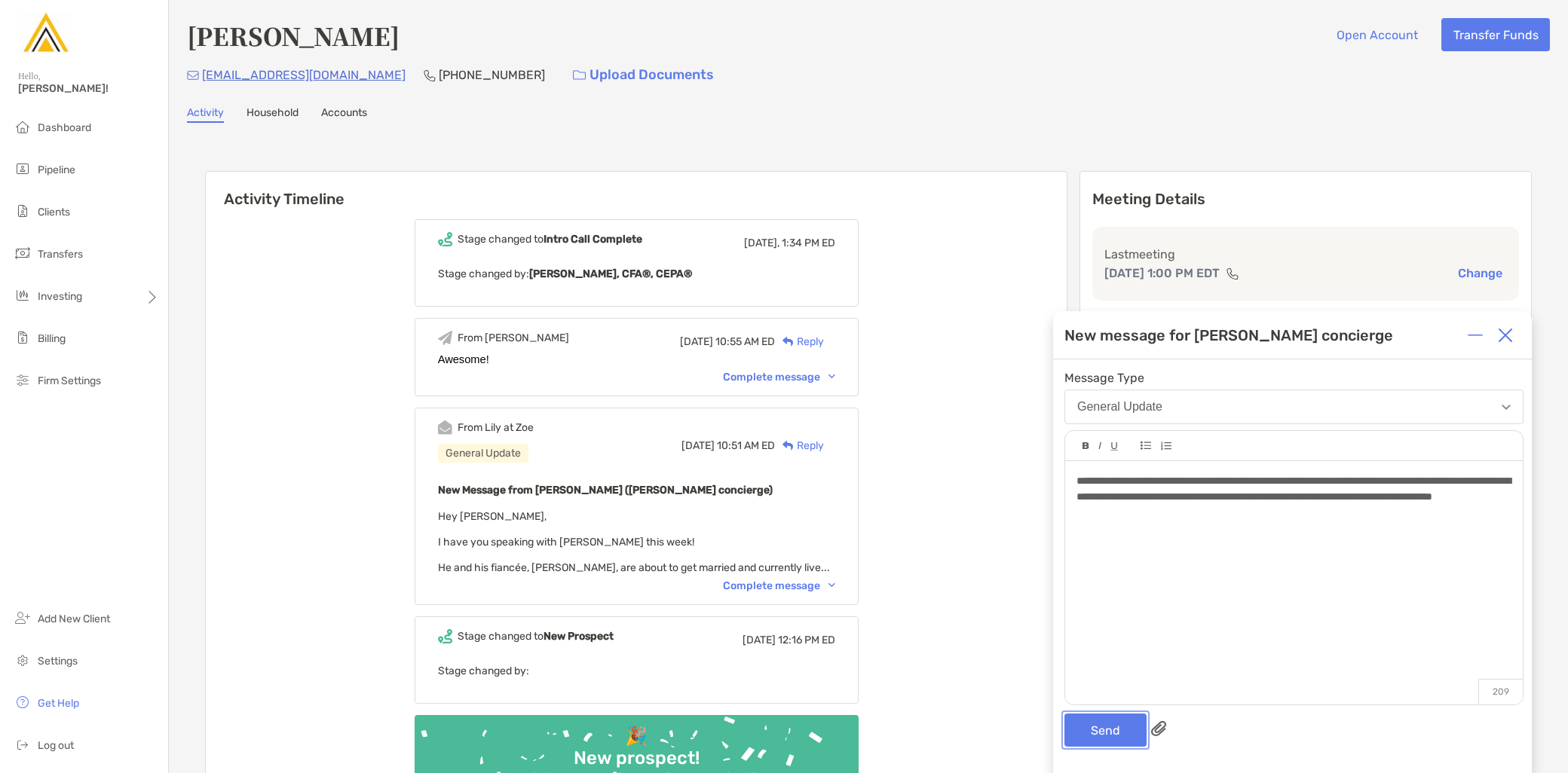
click at [1105, 733] on button "Send" at bounding box center [1104, 731] width 82 height 33
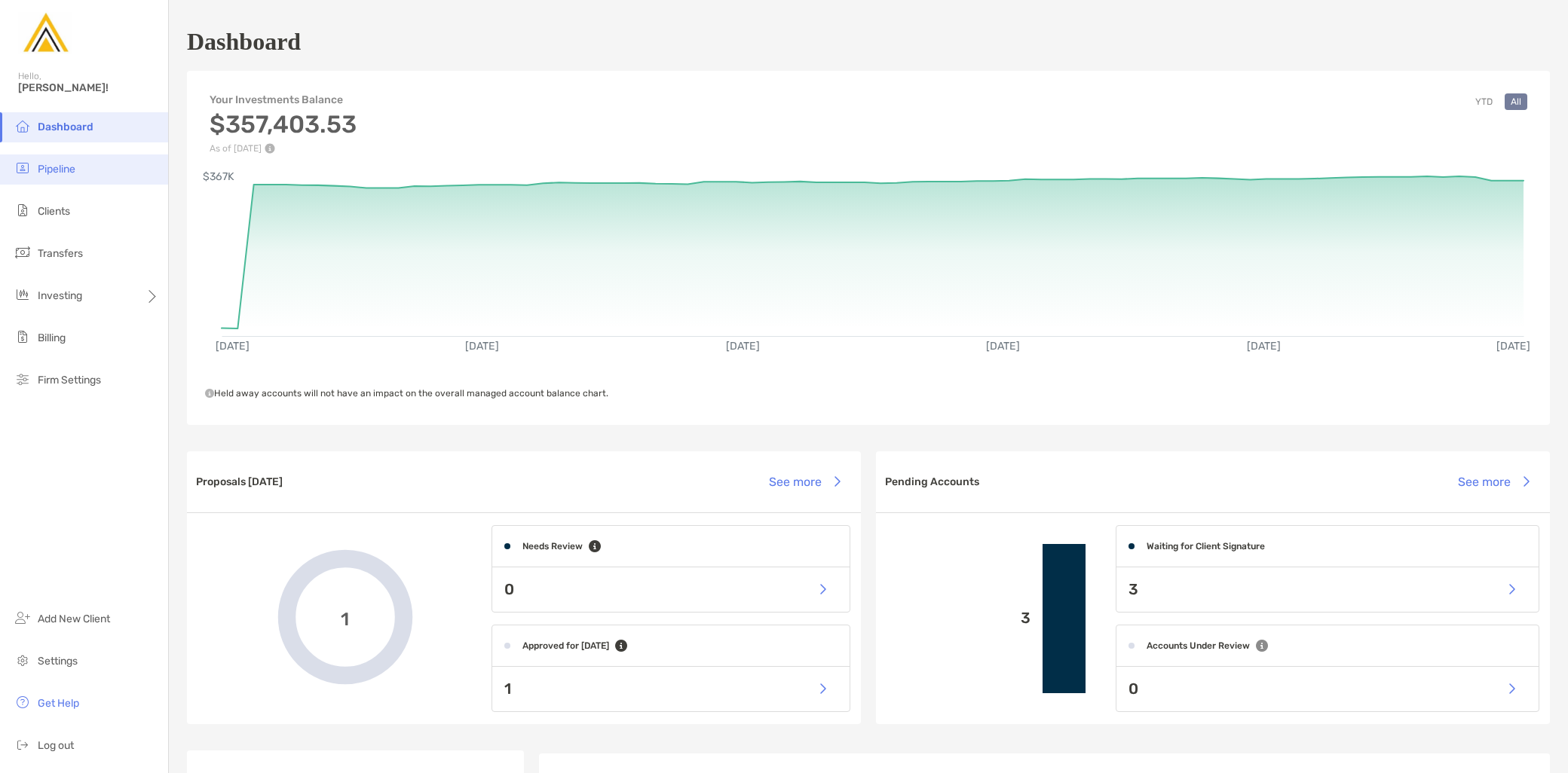
click at [86, 163] on li "Pipeline" at bounding box center [84, 169] width 168 height 30
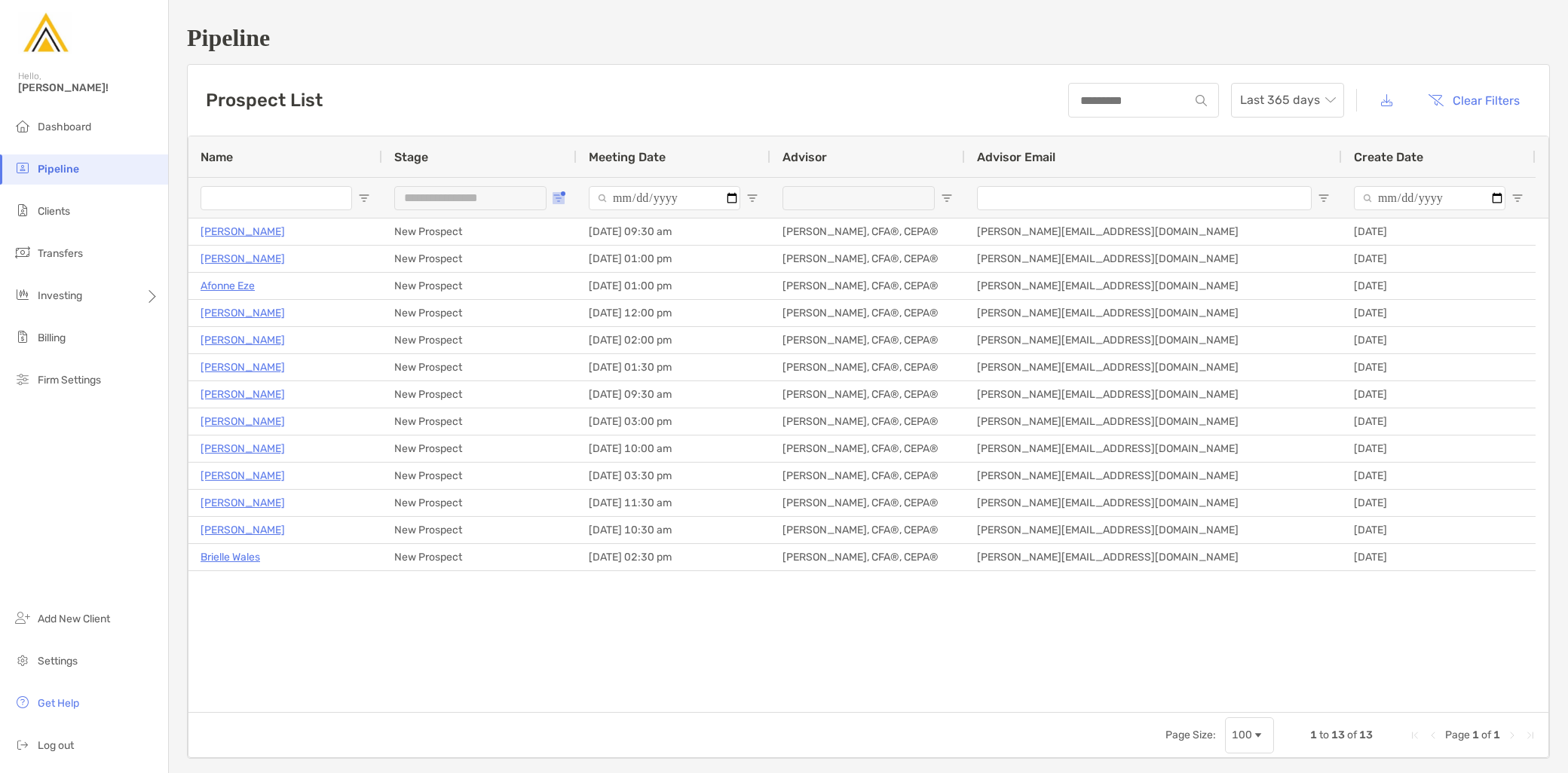
click at [561, 192] on button "Open Filter Menu" at bounding box center [558, 198] width 13 height 13
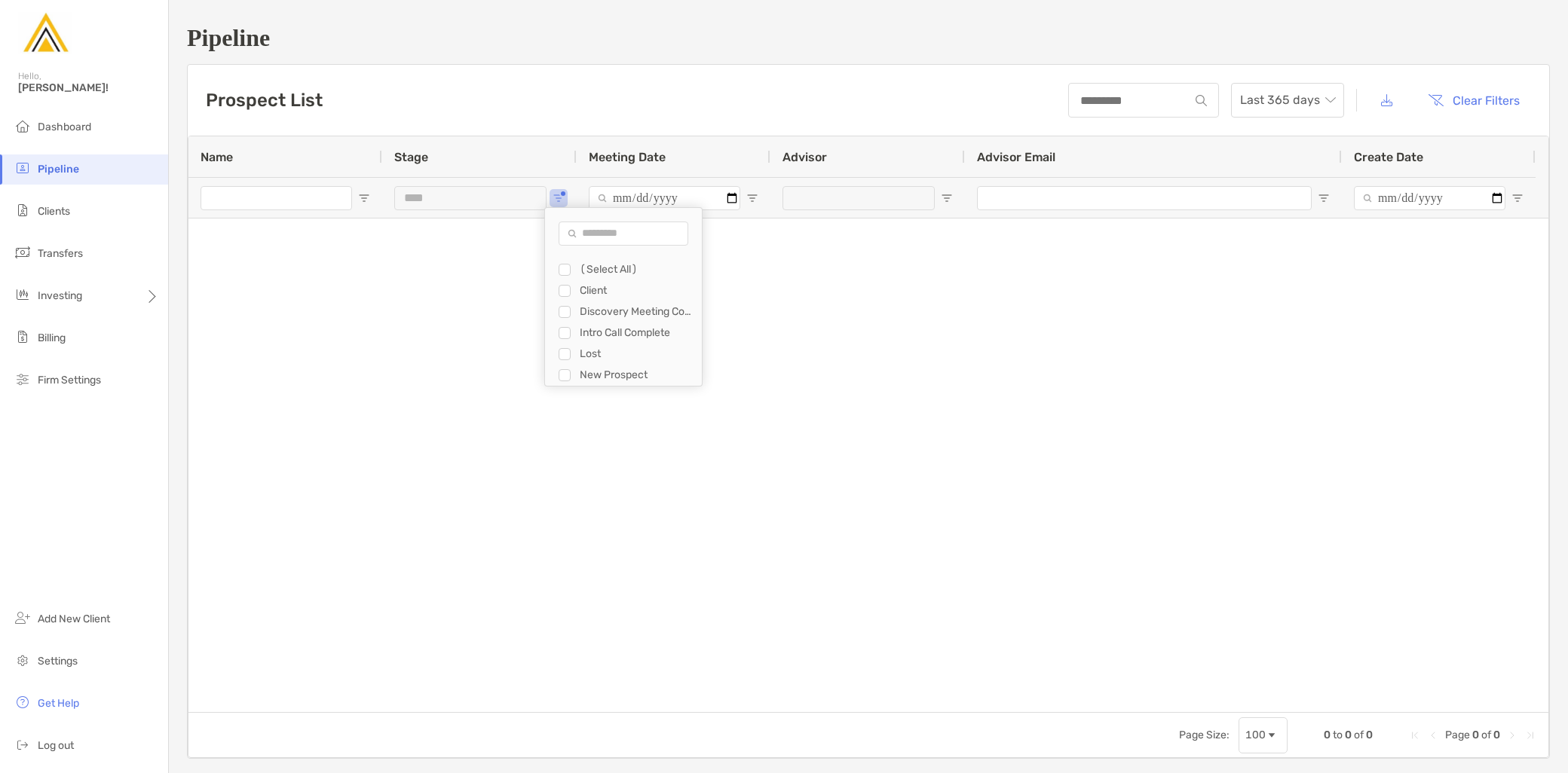
type input "**********"
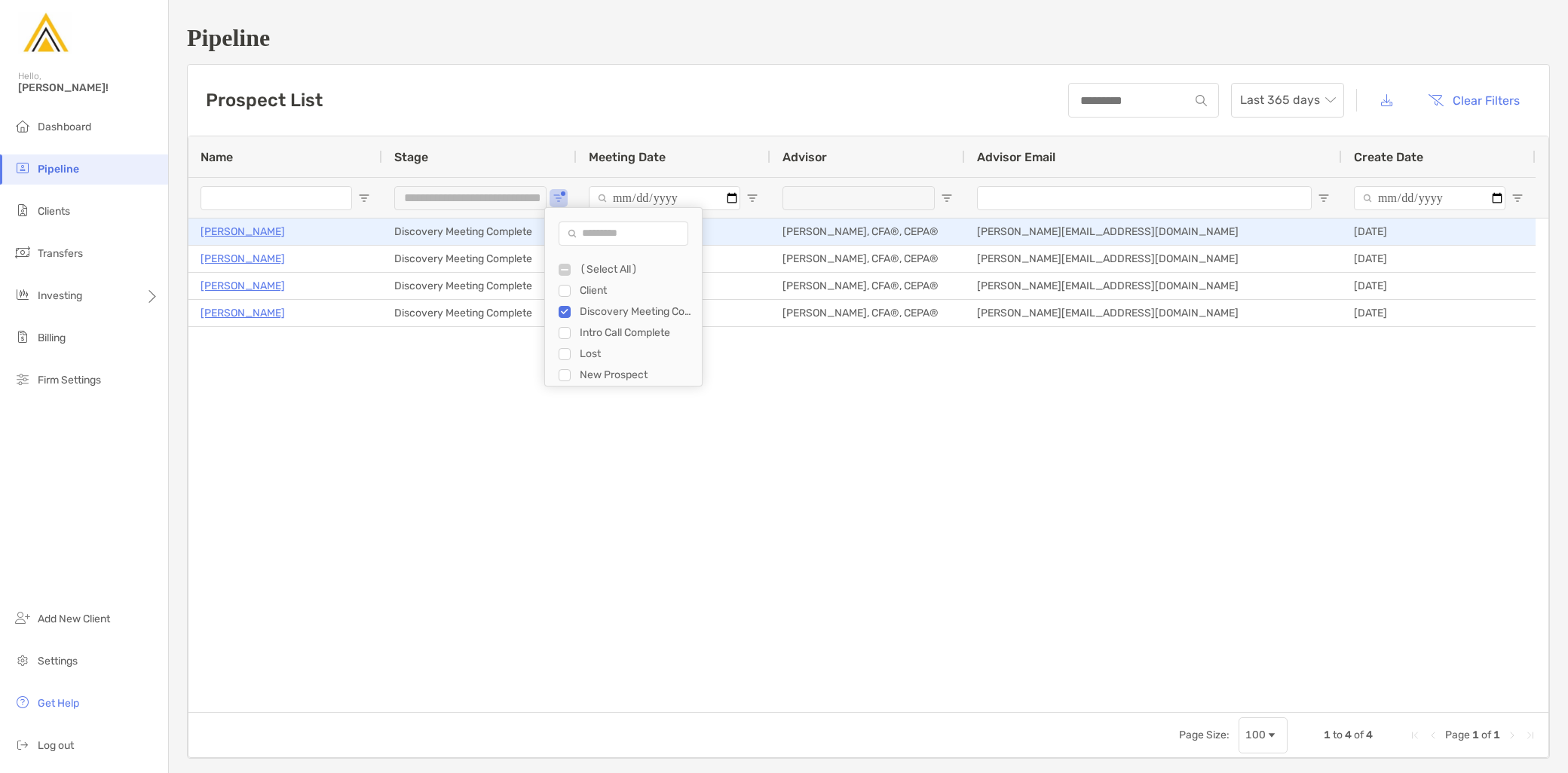
click at [246, 233] on p "Kevin Winnie" at bounding box center [243, 232] width 85 height 19
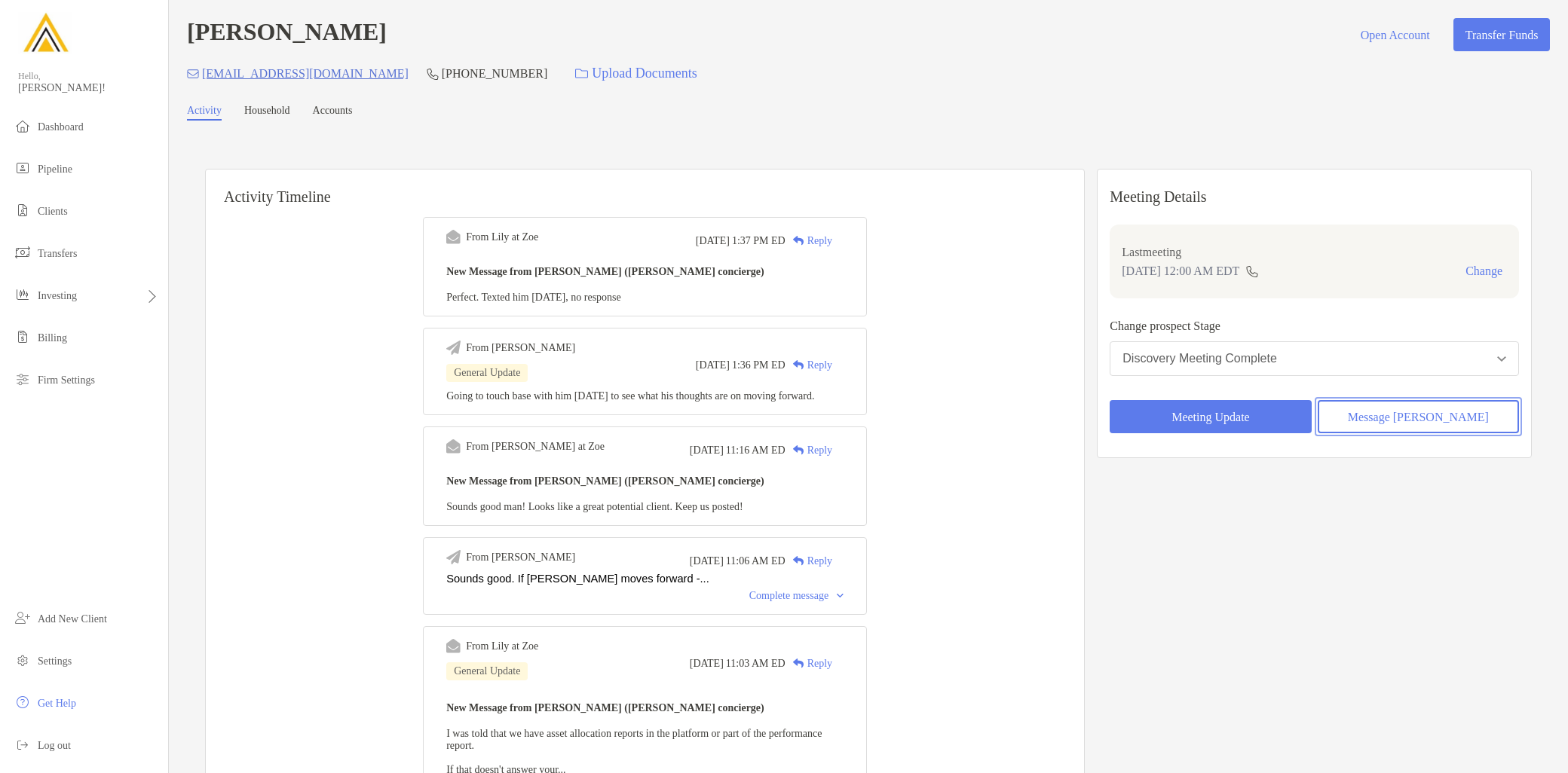
click at [1410, 415] on button "Message [PERSON_NAME]" at bounding box center [1418, 416] width 201 height 33
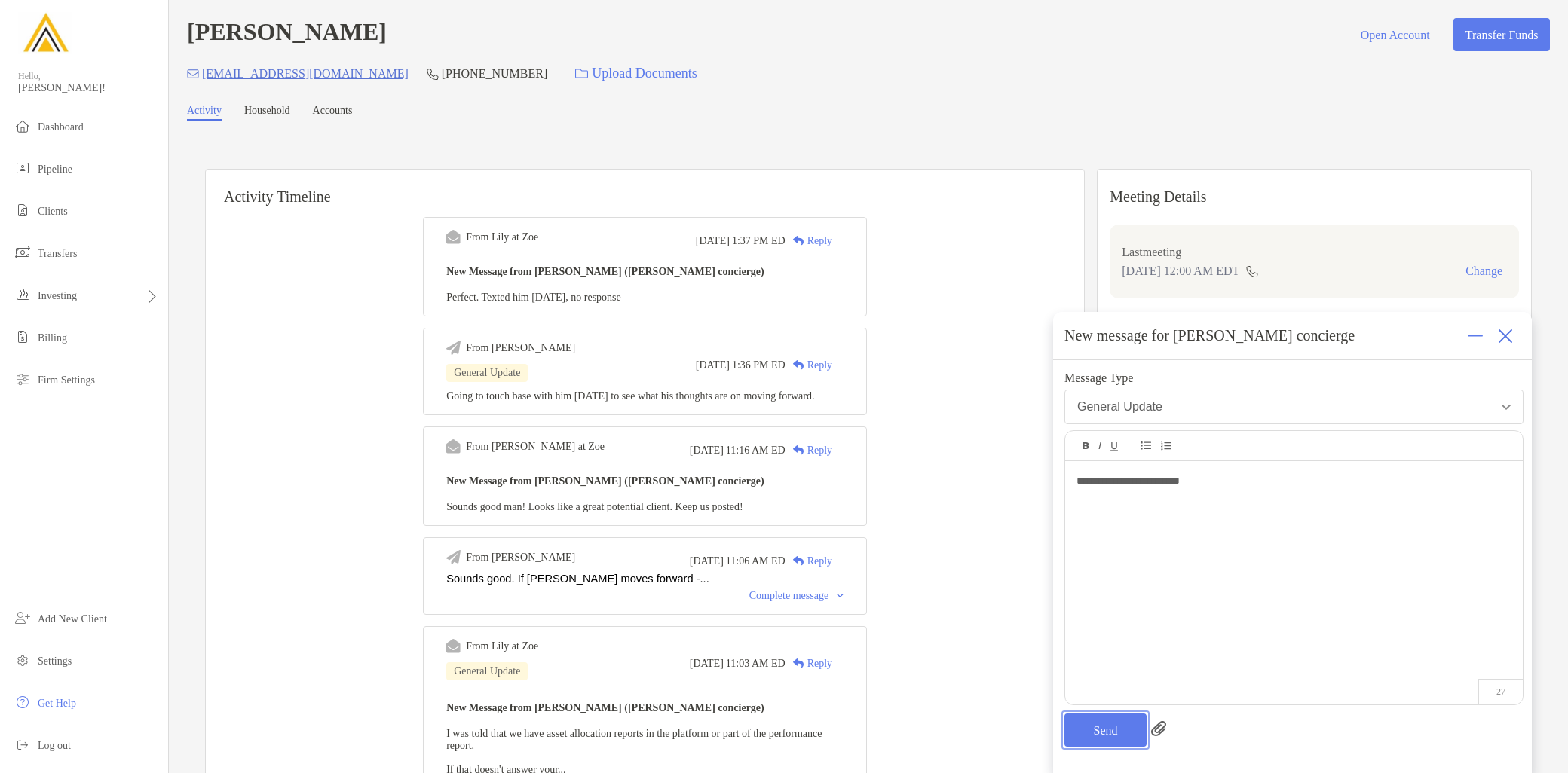
click at [1108, 733] on button "Send" at bounding box center [1104, 731] width 82 height 33
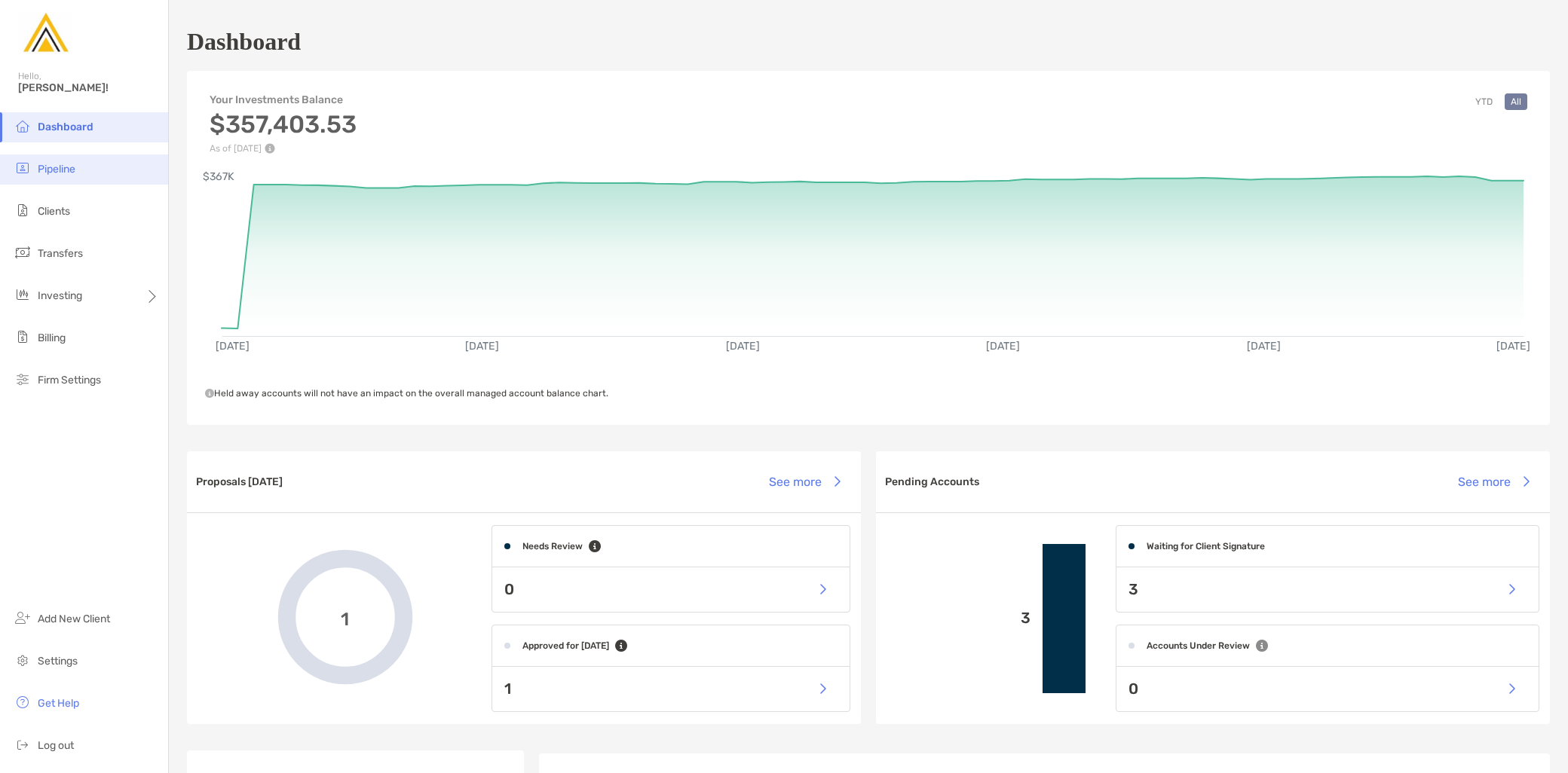
click at [79, 174] on li "Pipeline" at bounding box center [84, 169] width 168 height 30
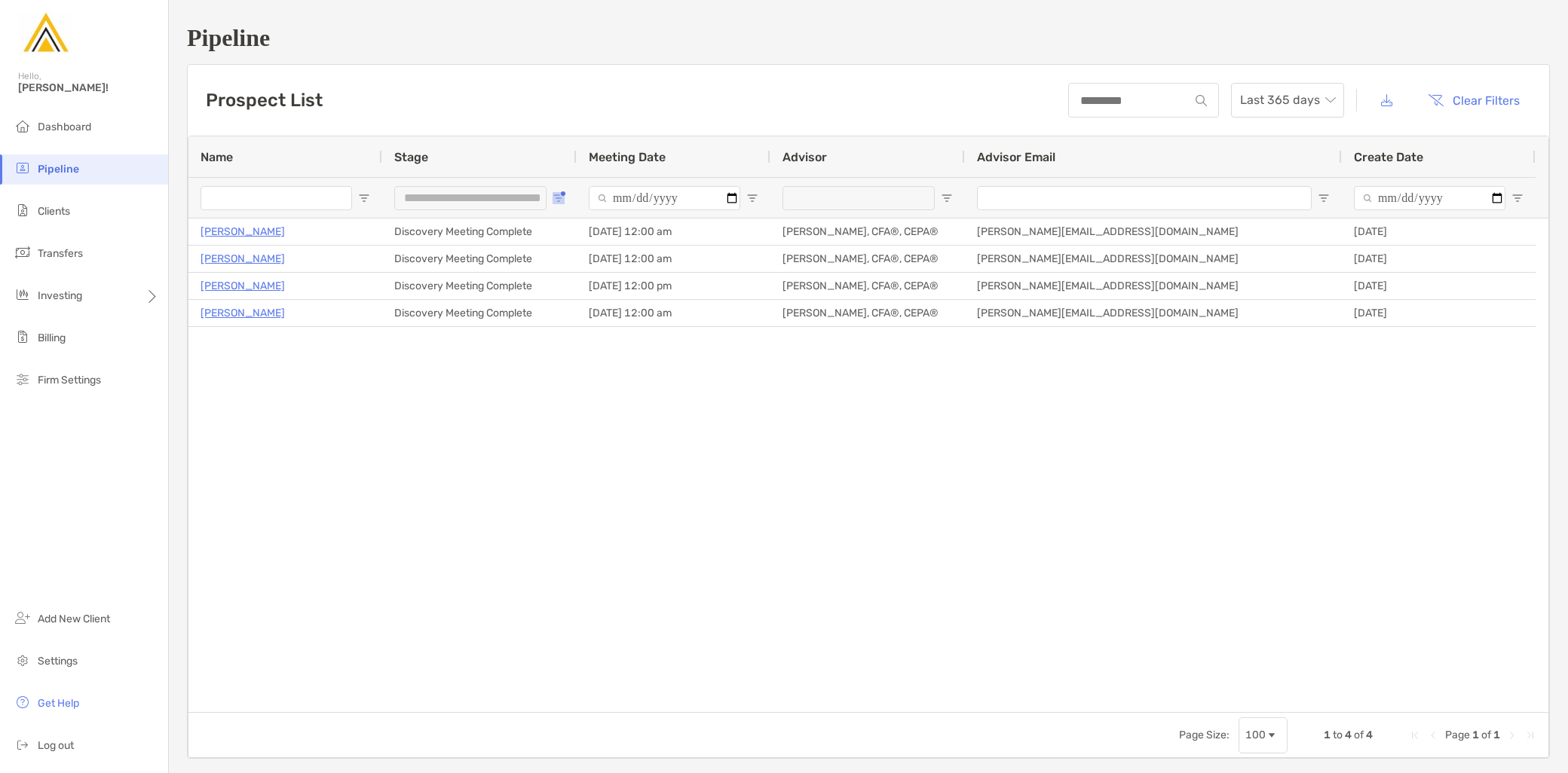
click at [555, 193] on span "Open Filter Menu" at bounding box center [558, 198] width 13 height 13
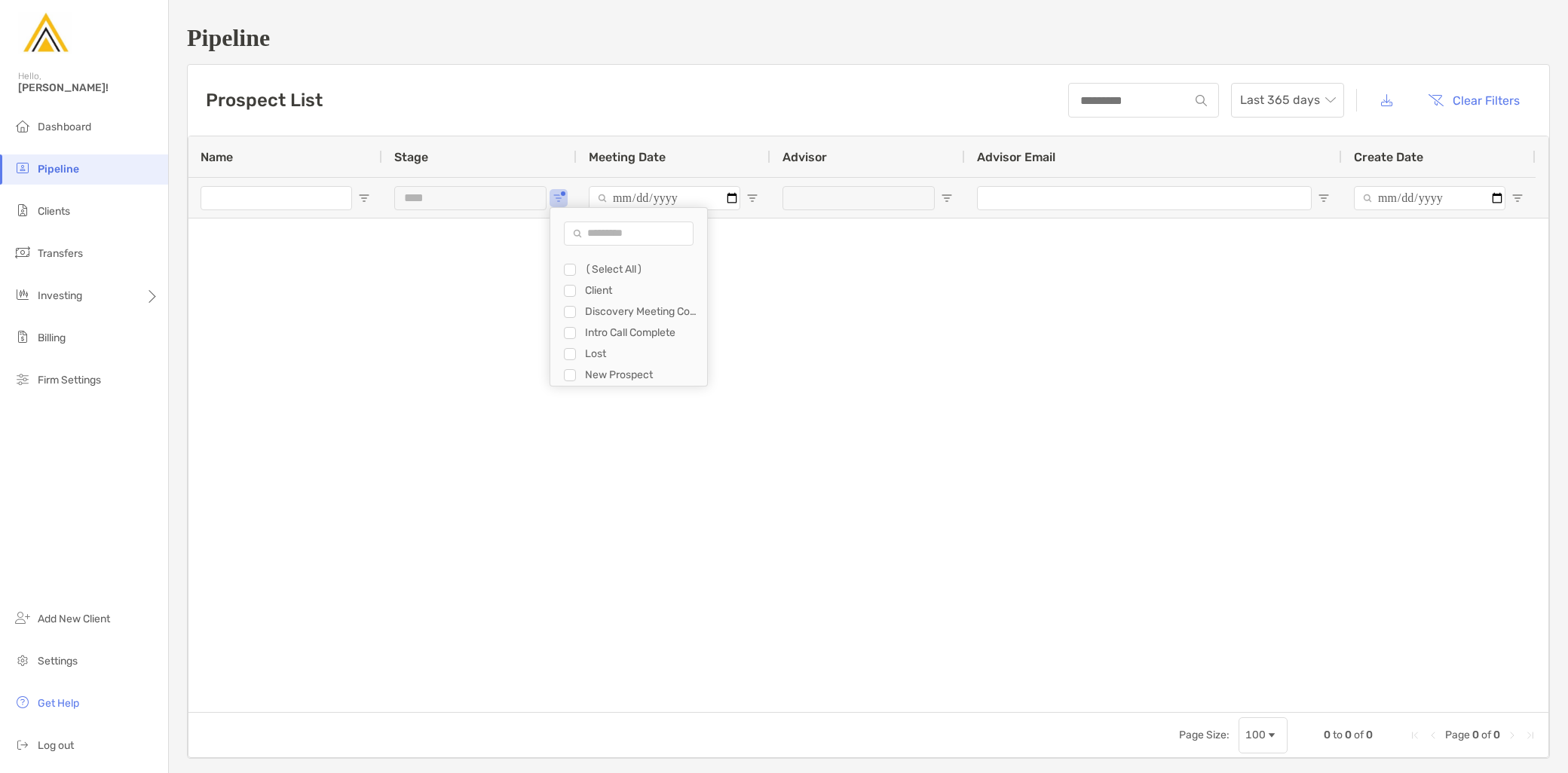
type input "**********"
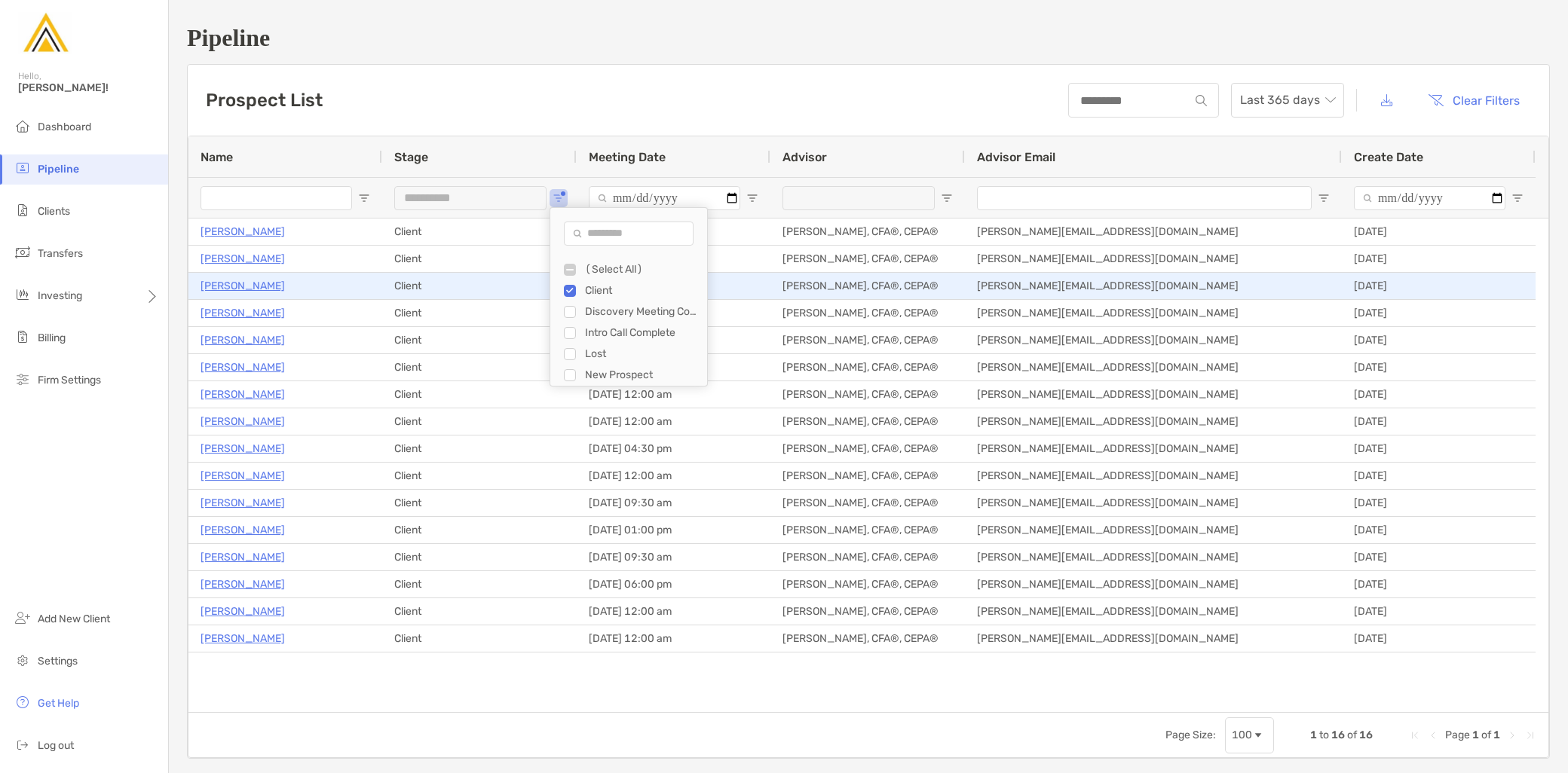
click at [254, 289] on p "[PERSON_NAME]" at bounding box center [243, 286] width 85 height 19
click at [256, 286] on p "[PERSON_NAME]" at bounding box center [243, 286] width 85 height 19
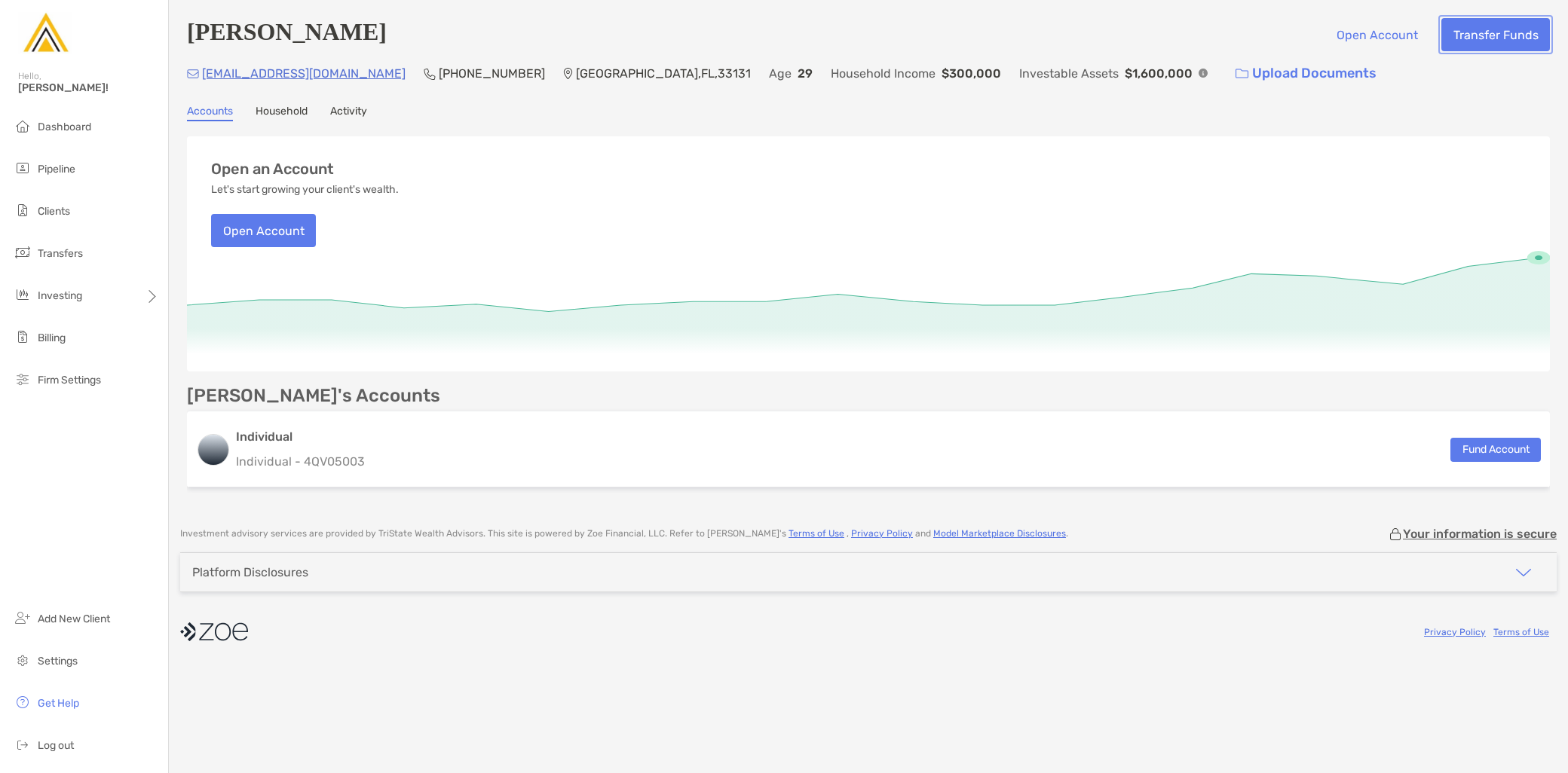
click at [1512, 41] on button "Transfer Funds" at bounding box center [1495, 35] width 109 height 33
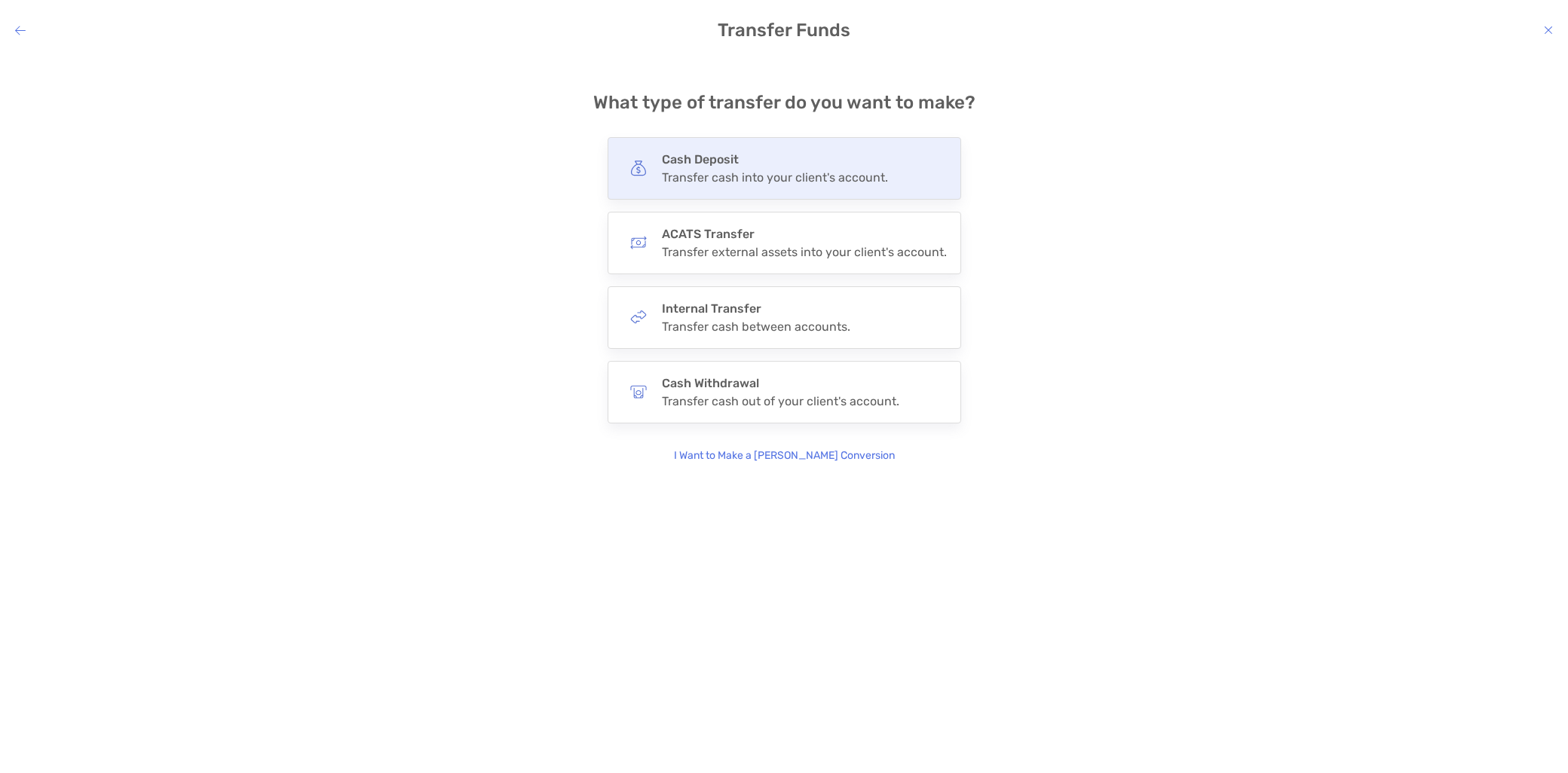
click at [702, 184] on div "Transfer cash into your client's account." at bounding box center [775, 177] width 226 height 14
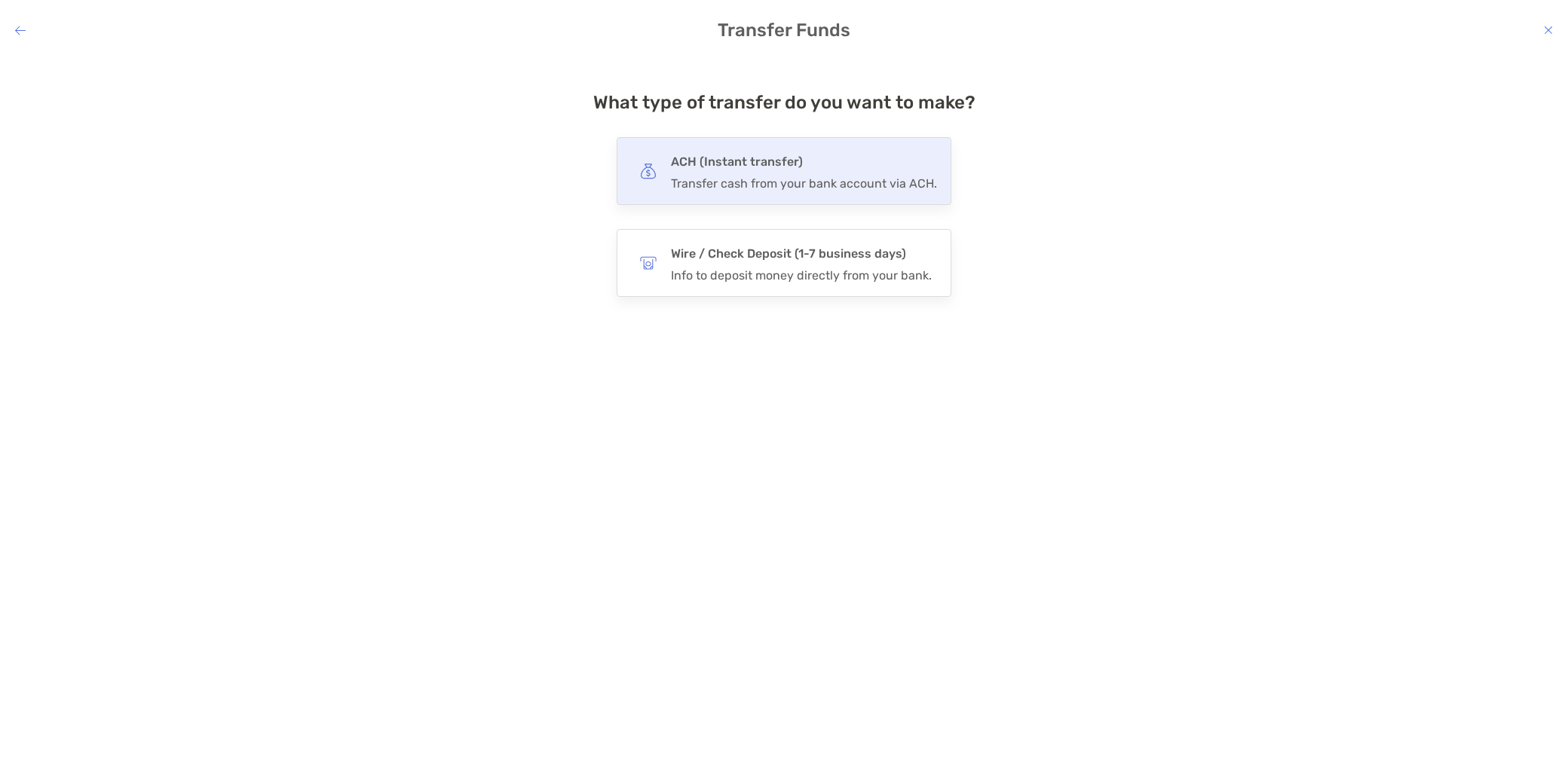
click at [757, 170] on h4 "ACH (Instant transfer)" at bounding box center [804, 162] width 266 height 21
click at [0, 0] on input "***" at bounding box center [0, 0] width 0 height 0
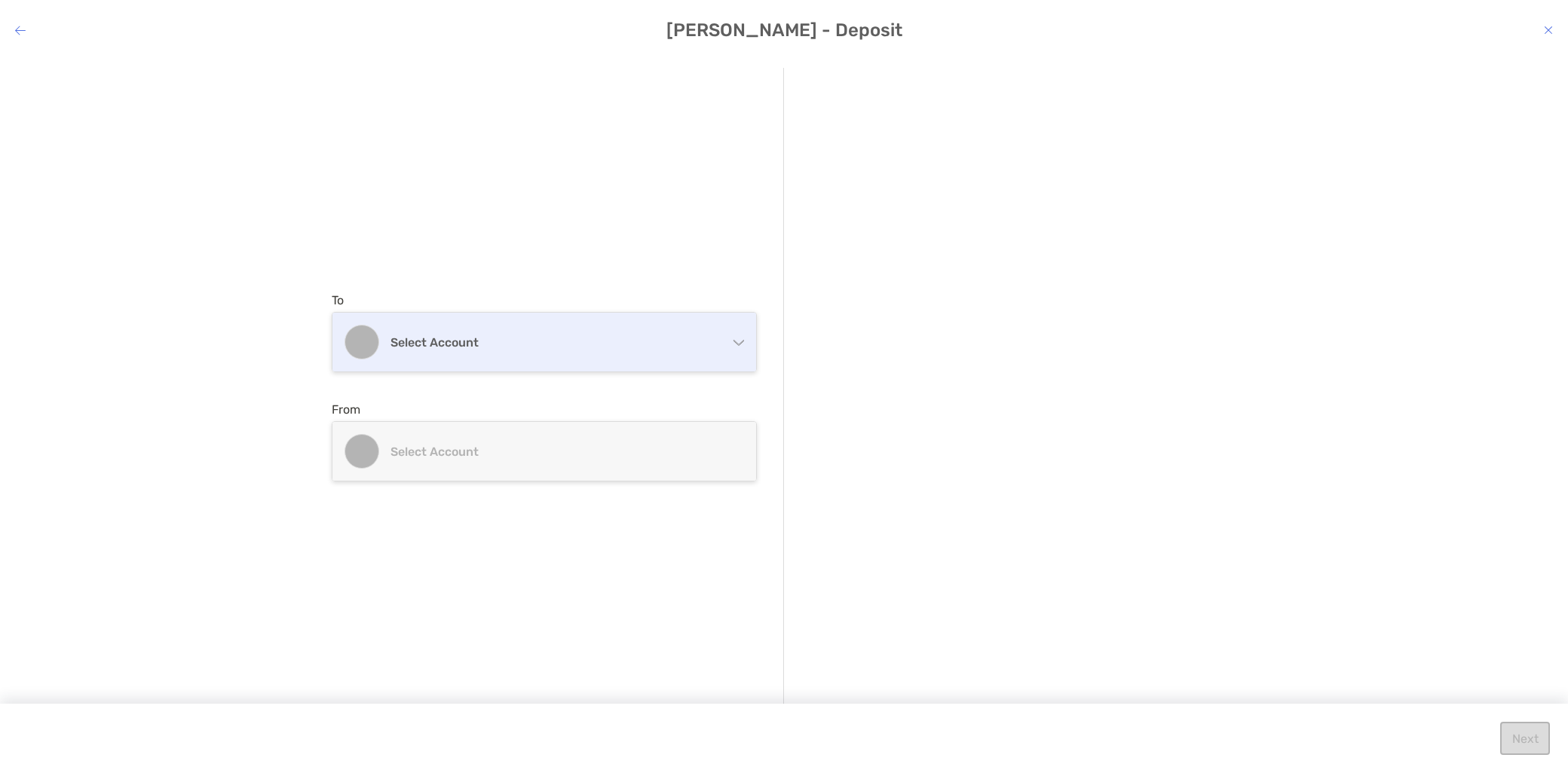
click at [526, 353] on div "Select account" at bounding box center [545, 342] width 424 height 59
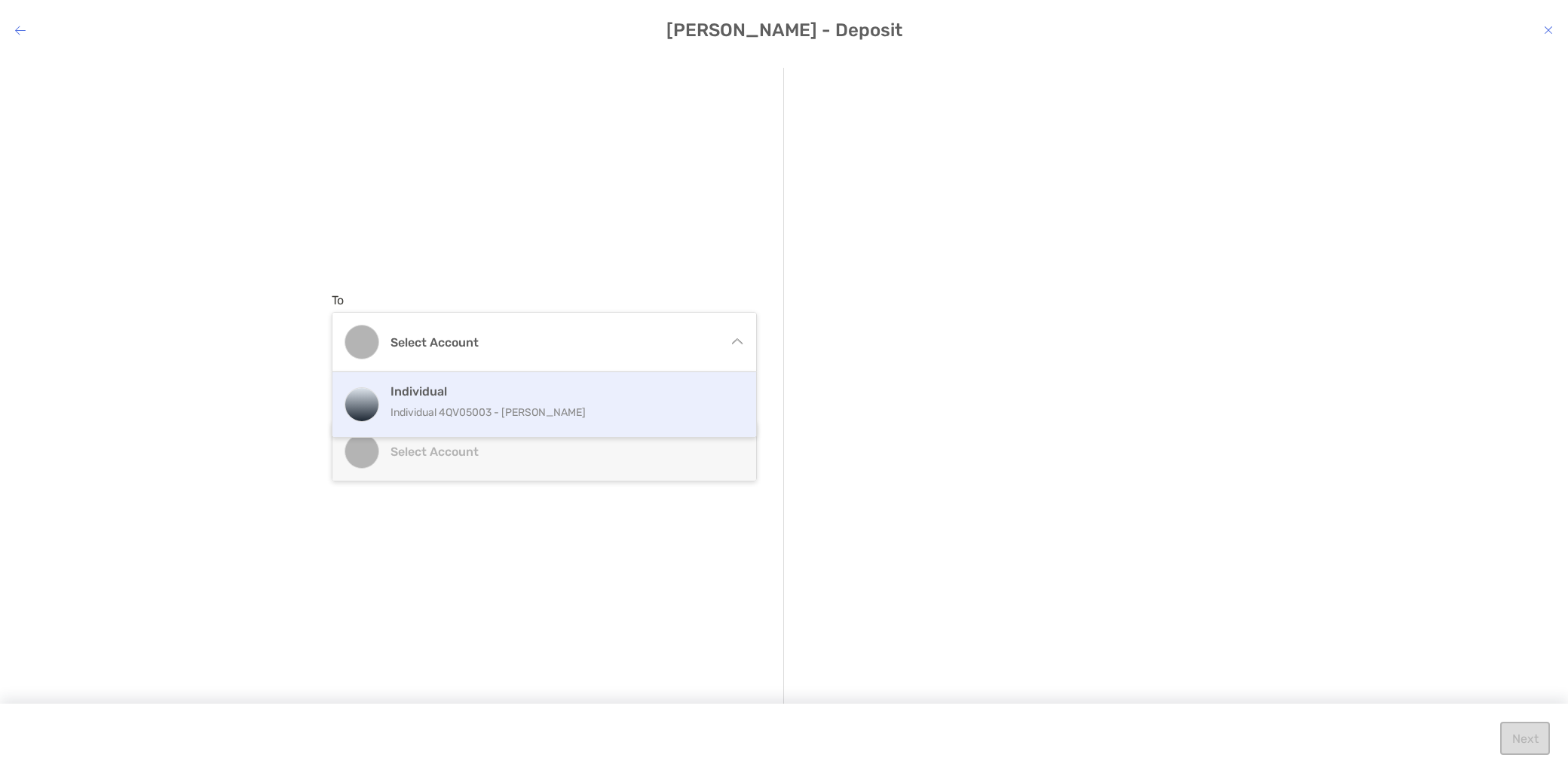
click at [518, 406] on p "Individual 4QV05003 - [PERSON_NAME]" at bounding box center [560, 413] width 340 height 19
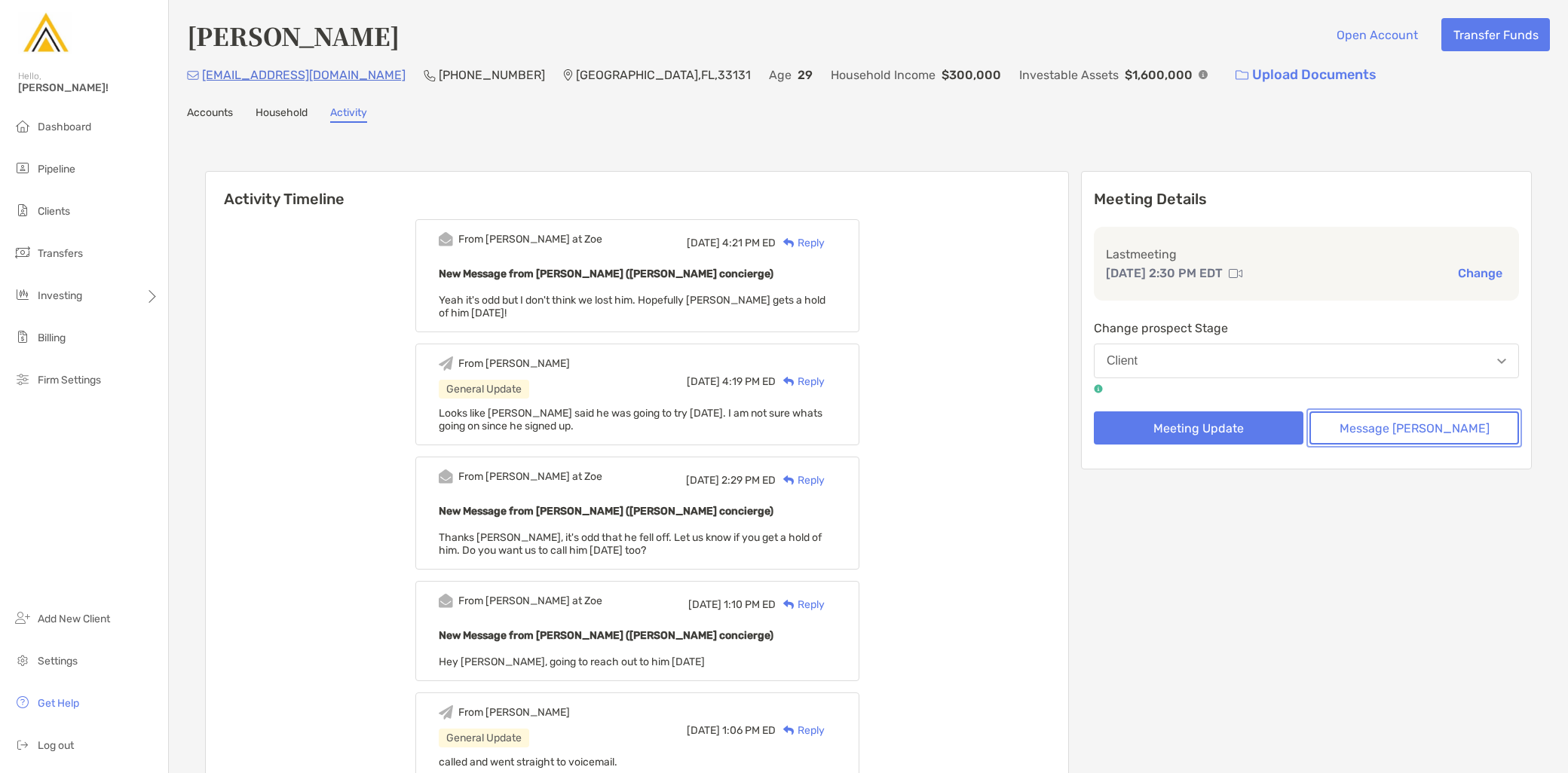
click at [1387, 417] on button "Message [PERSON_NAME]" at bounding box center [1414, 428] width 209 height 33
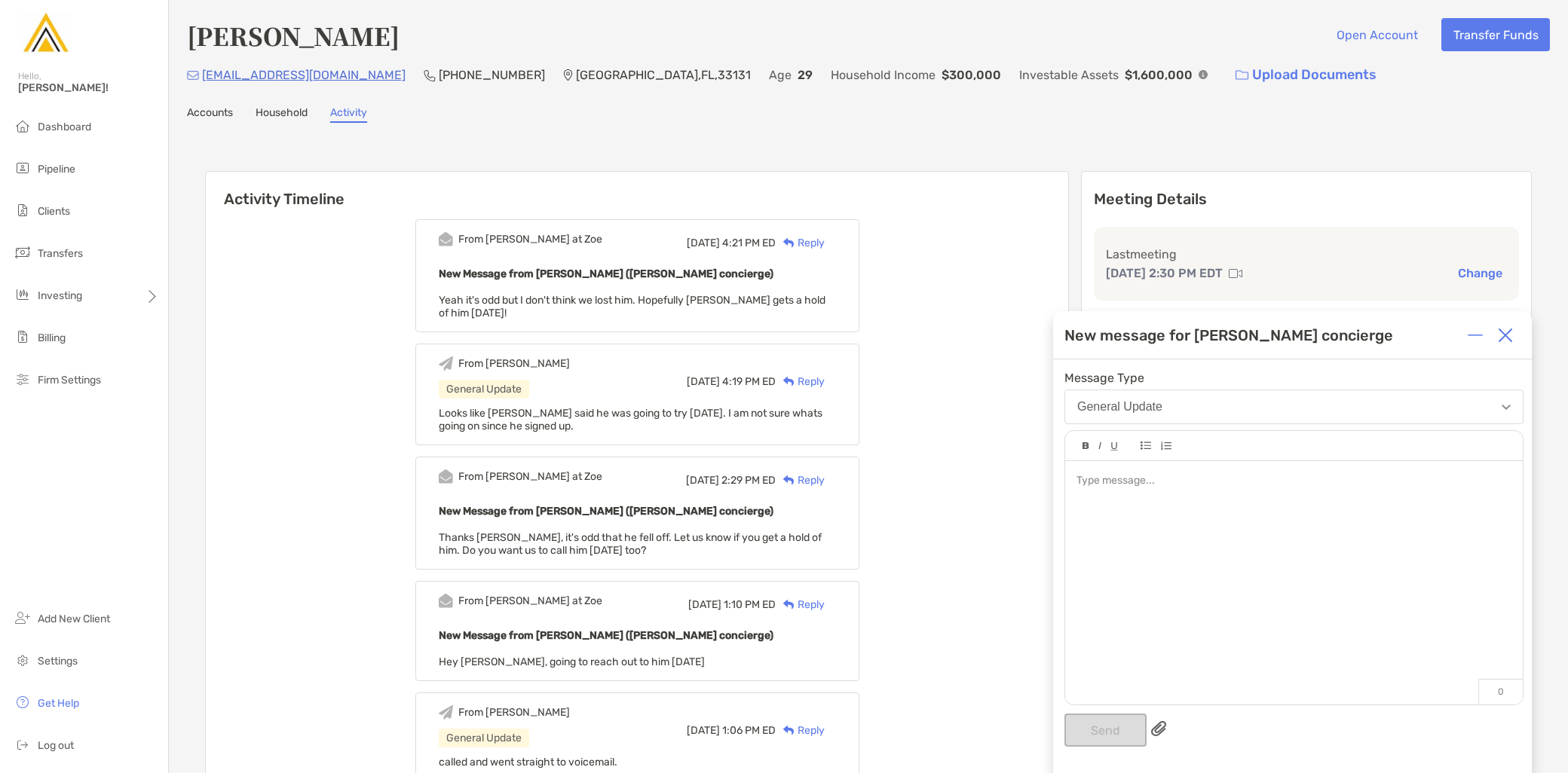
click at [1237, 617] on div at bounding box center [1293, 575] width 458 height 228
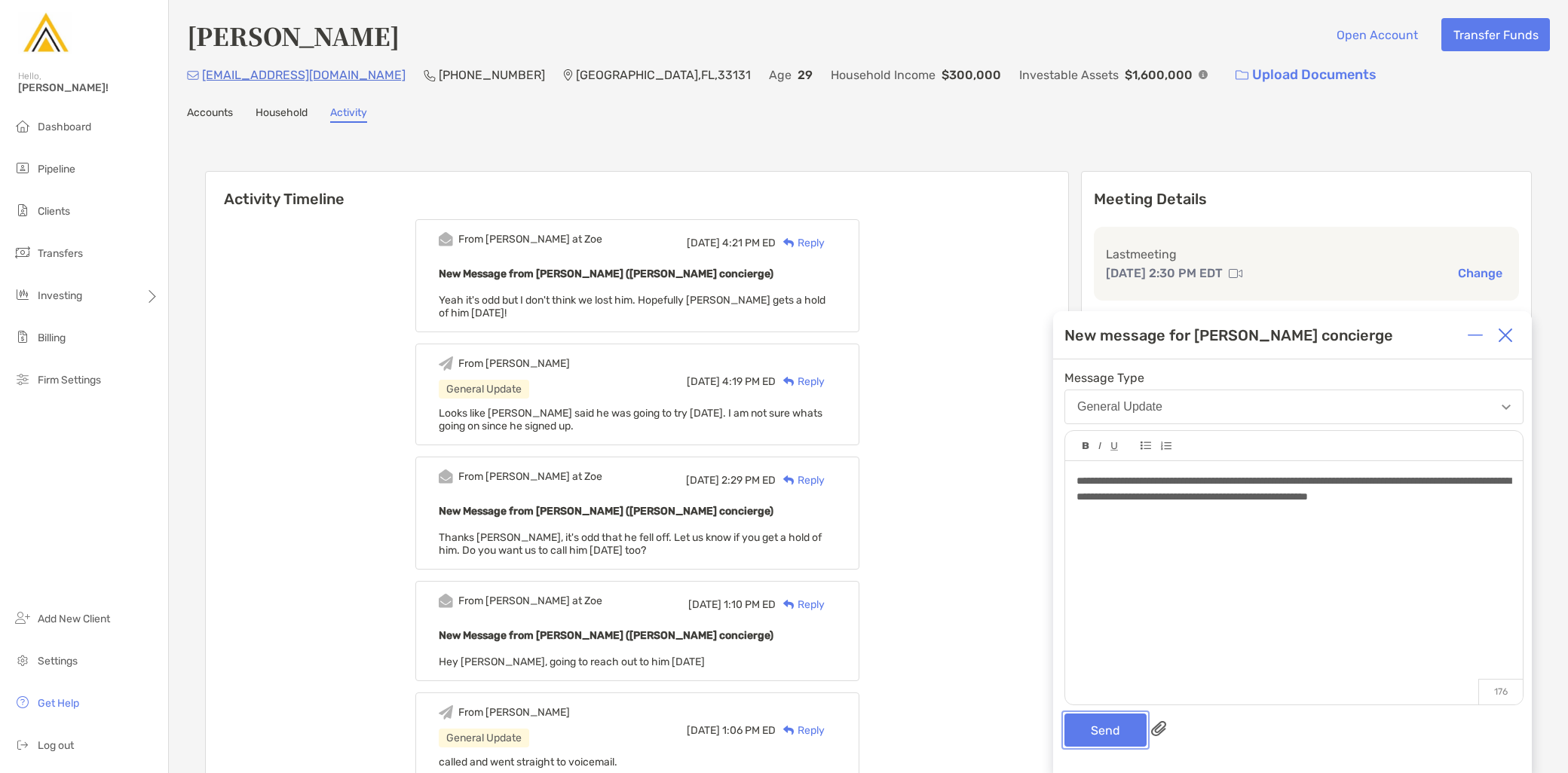
click at [1126, 729] on button "Send" at bounding box center [1104, 731] width 82 height 33
